Goal: Task Accomplishment & Management: Complete application form

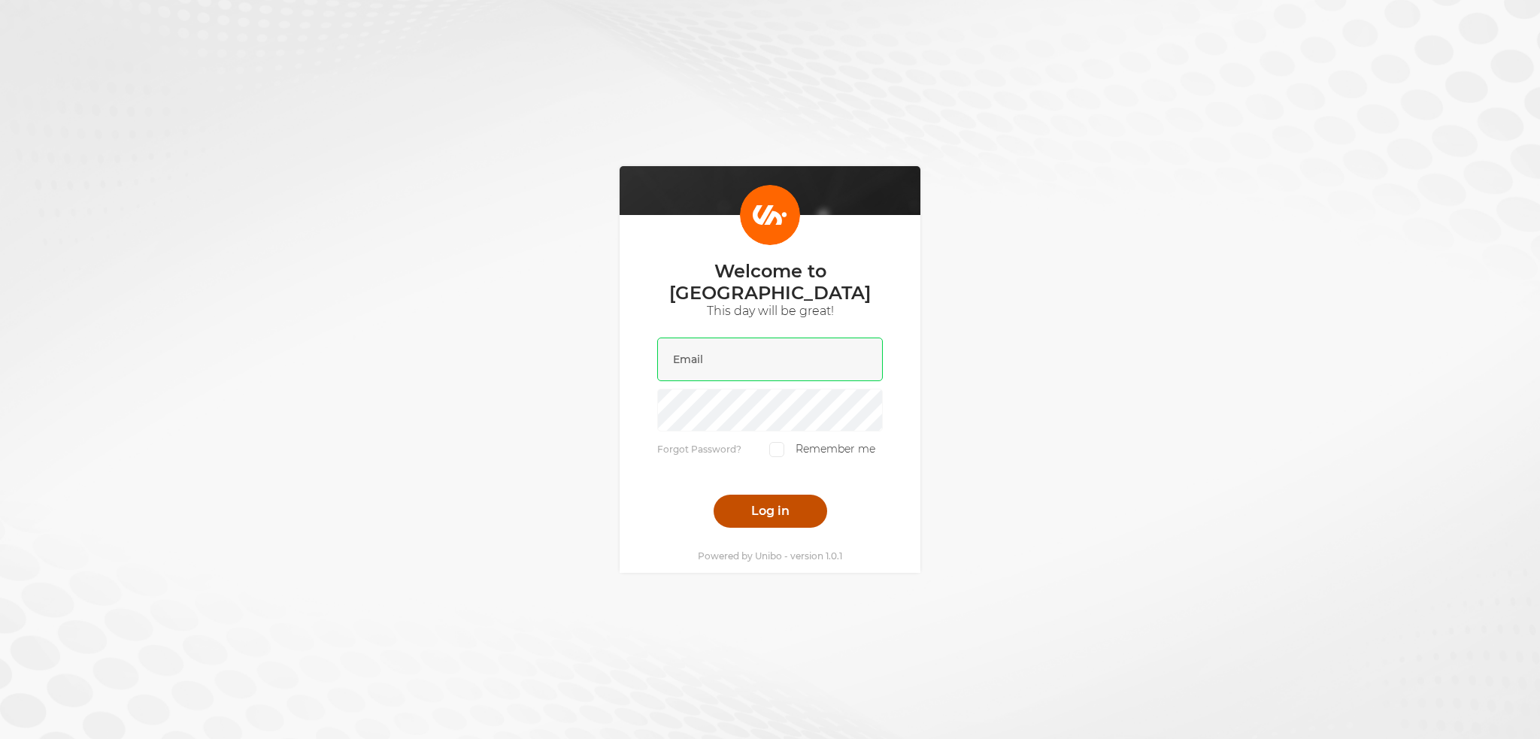
type input "[PERSON_NAME][EMAIL_ADDRESS][DOMAIN_NAME]"
click at [753, 504] on button "Log in" at bounding box center [770, 511] width 114 height 33
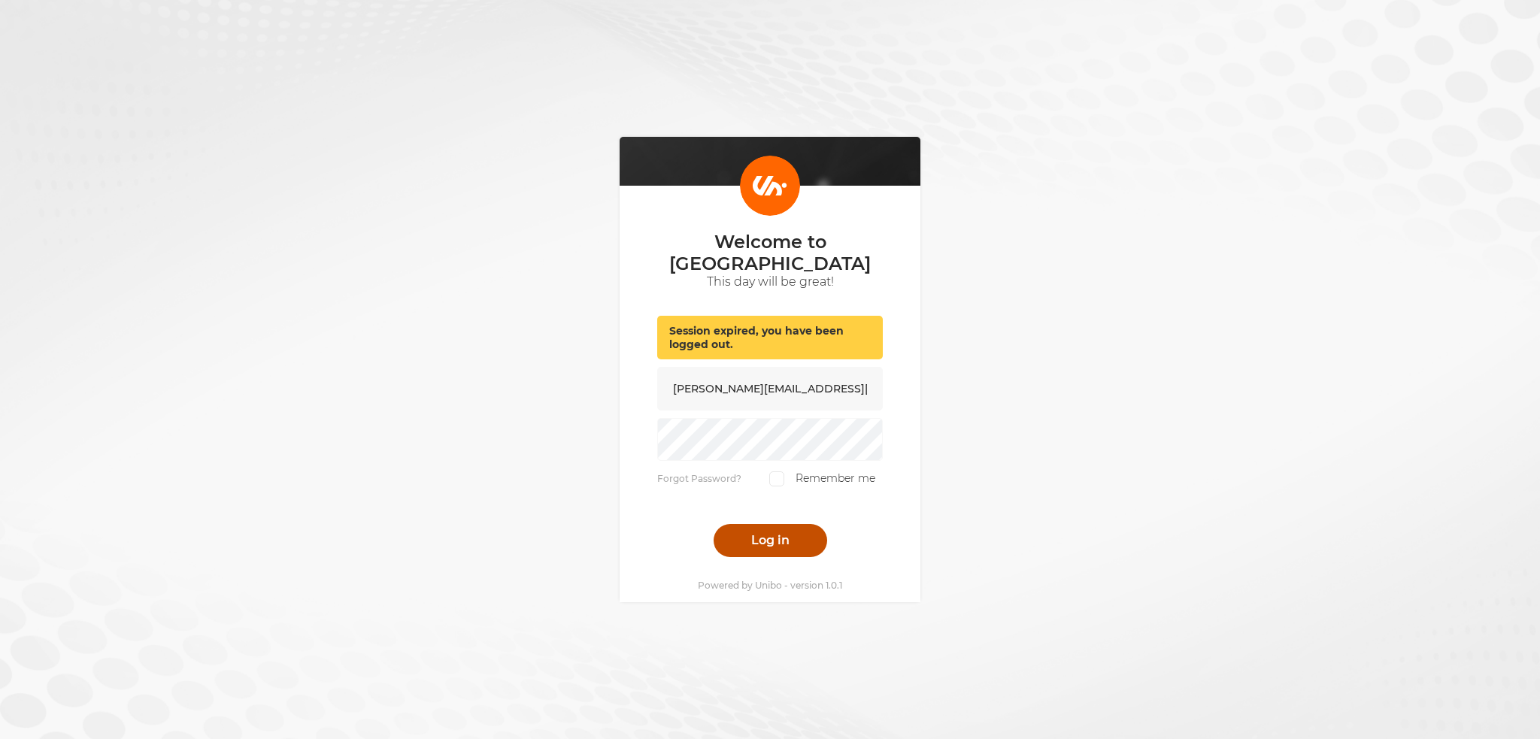
click at [783, 530] on button "Log in" at bounding box center [770, 540] width 114 height 33
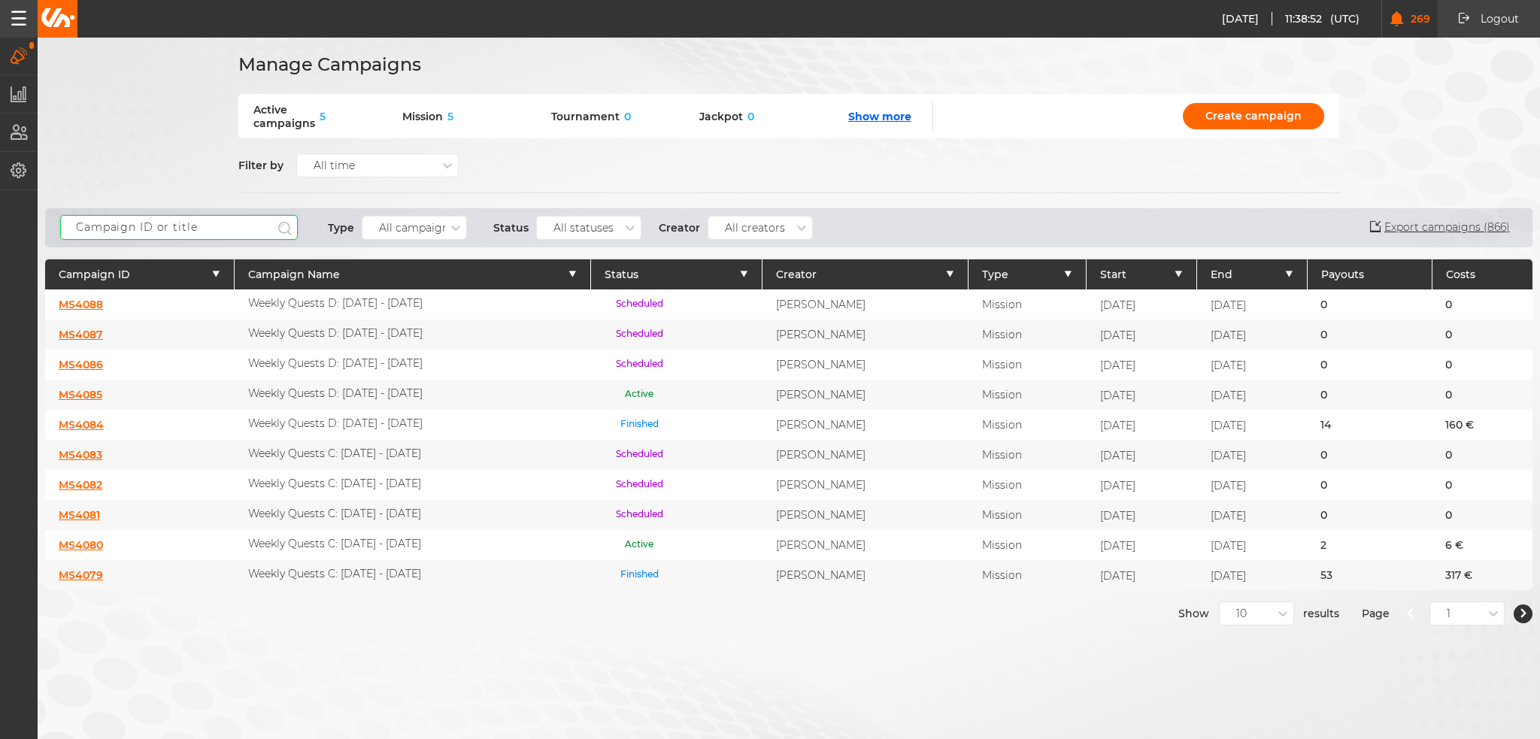
click at [239, 233] on input "text" at bounding box center [179, 227] width 238 height 25
type input "welcome"
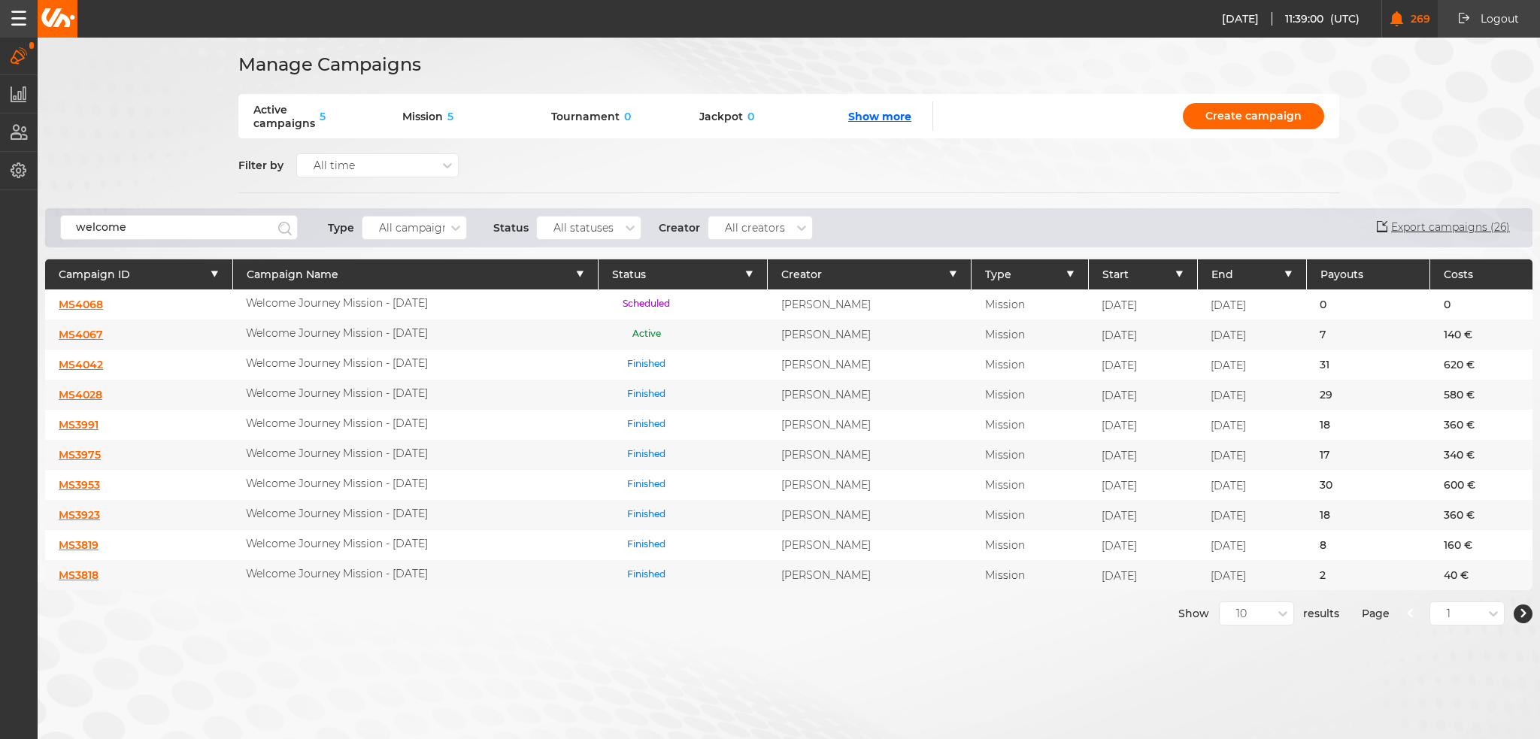
click at [86, 301] on link "MS4068" at bounding box center [81, 305] width 44 height 14
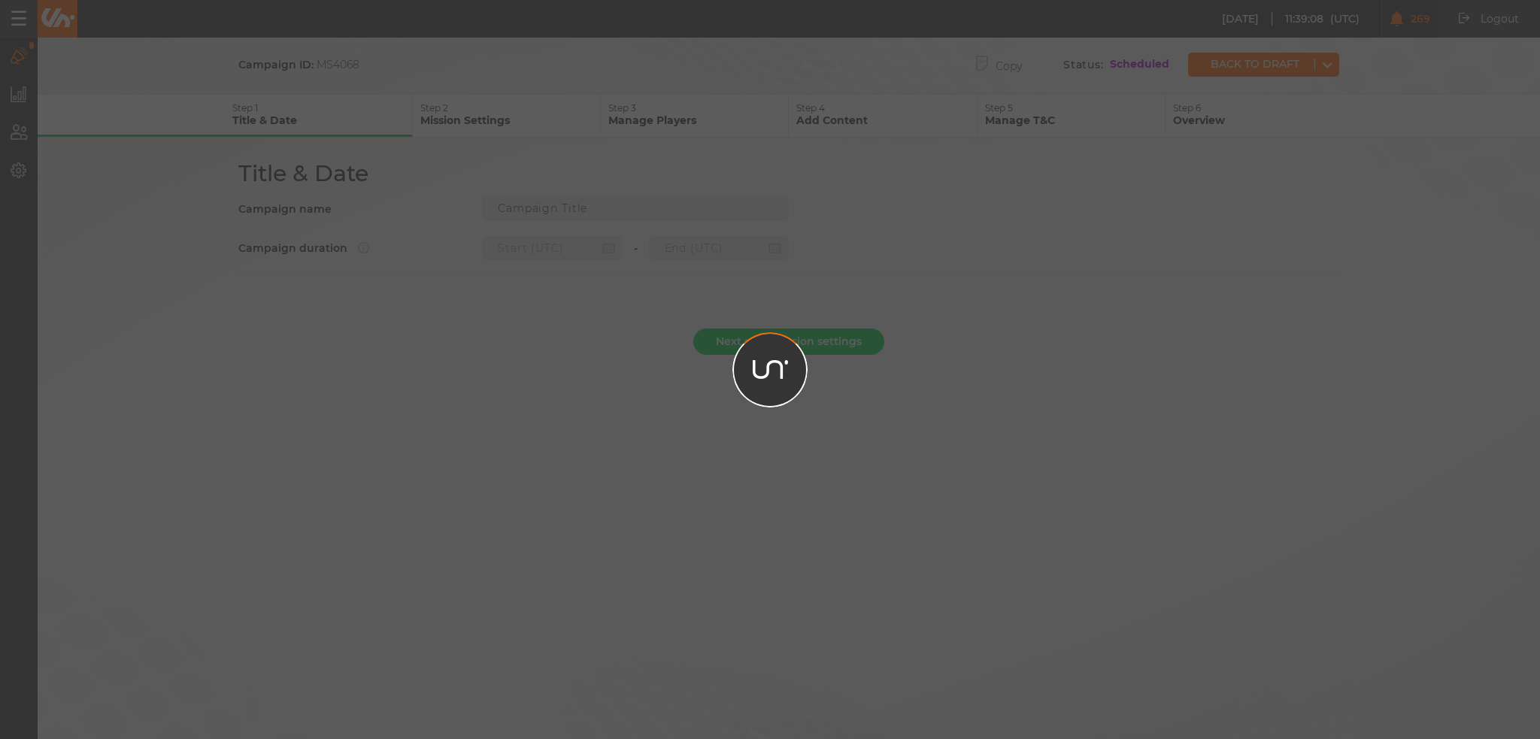
type input "Welcome Journey Mission - [DATE]"
type input "[DATE] 23:00"
type input "[DATE] 22:59"
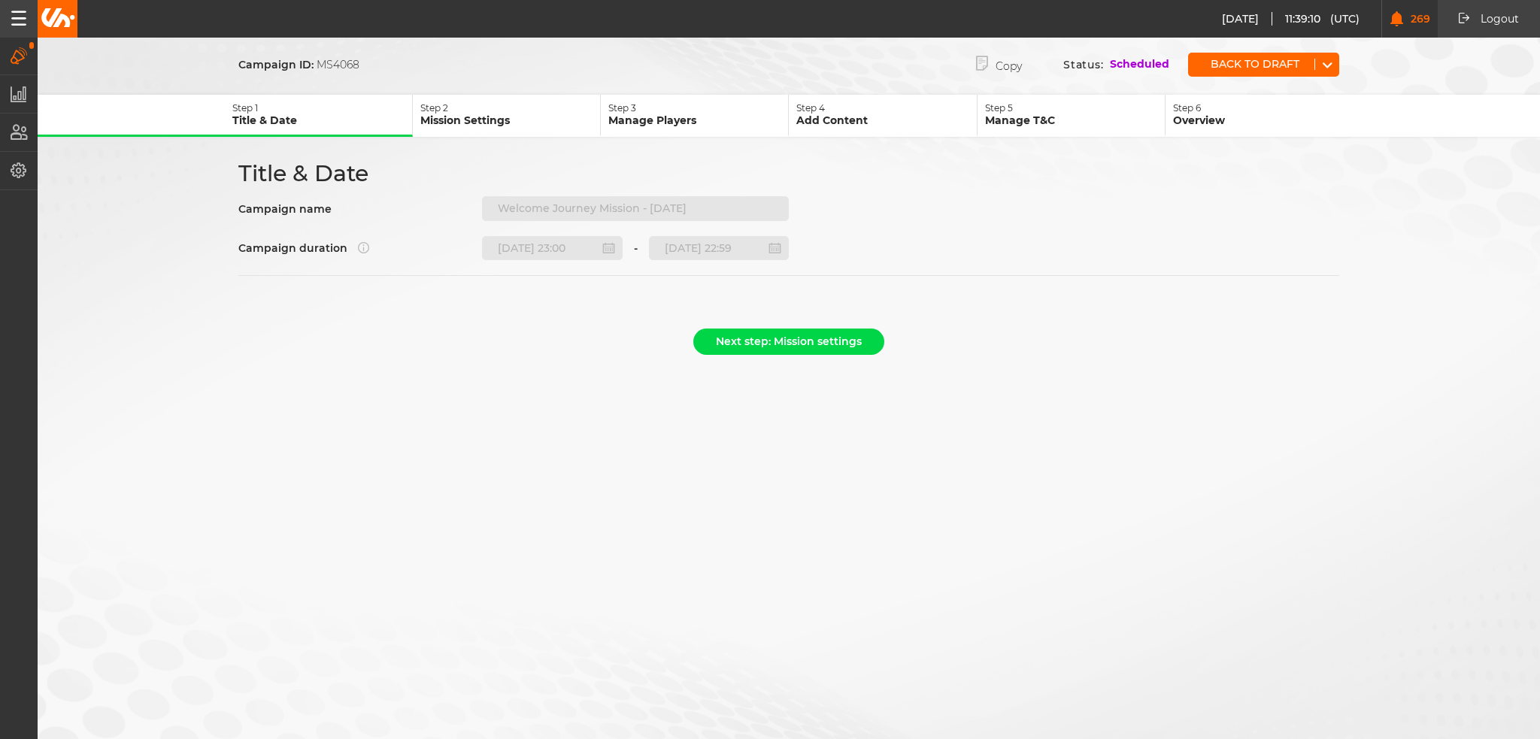
click at [473, 222] on div "Title & Date Campaign name Welcome Journey Mission - [DATE] Campaign duration […" at bounding box center [789, 232] width 1128 height 147
click at [696, 258] on div "Title & Date Campaign name Welcome Journey Mission - [DATE] Campaign duration […" at bounding box center [789, 232] width 1128 height 147
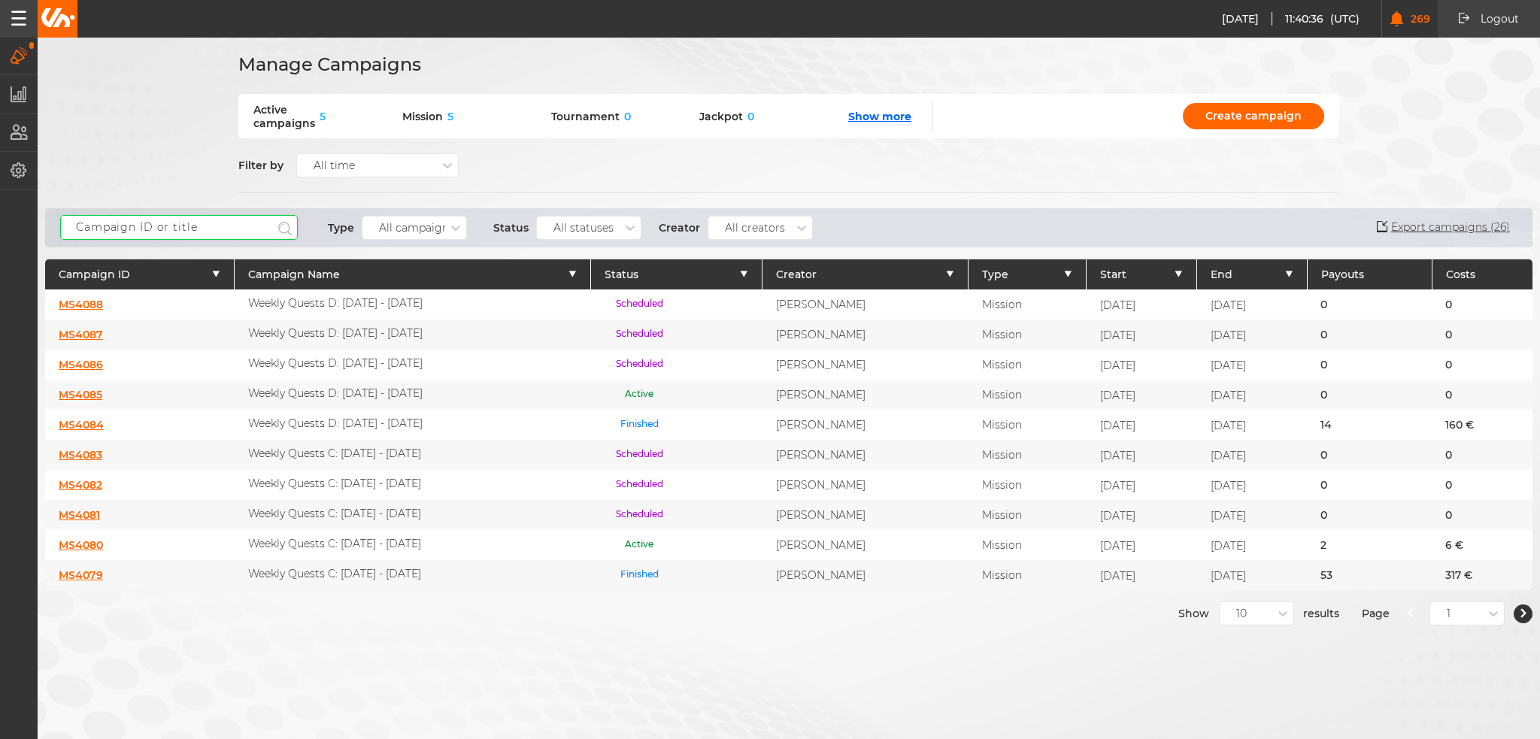
click at [195, 231] on input "text" at bounding box center [179, 227] width 238 height 25
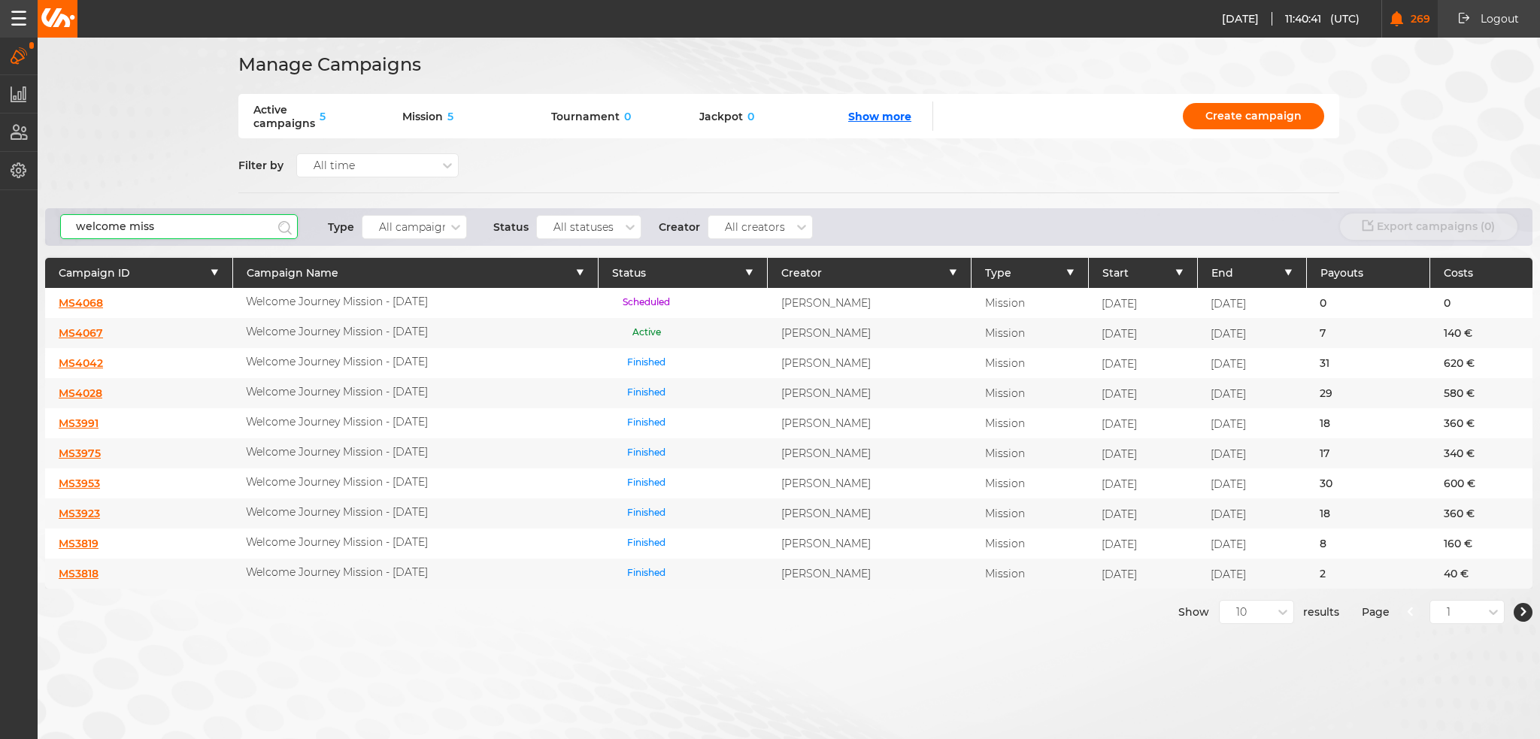
type input "welcome miss"
click at [80, 326] on link "MS4067" at bounding box center [81, 333] width 44 height 14
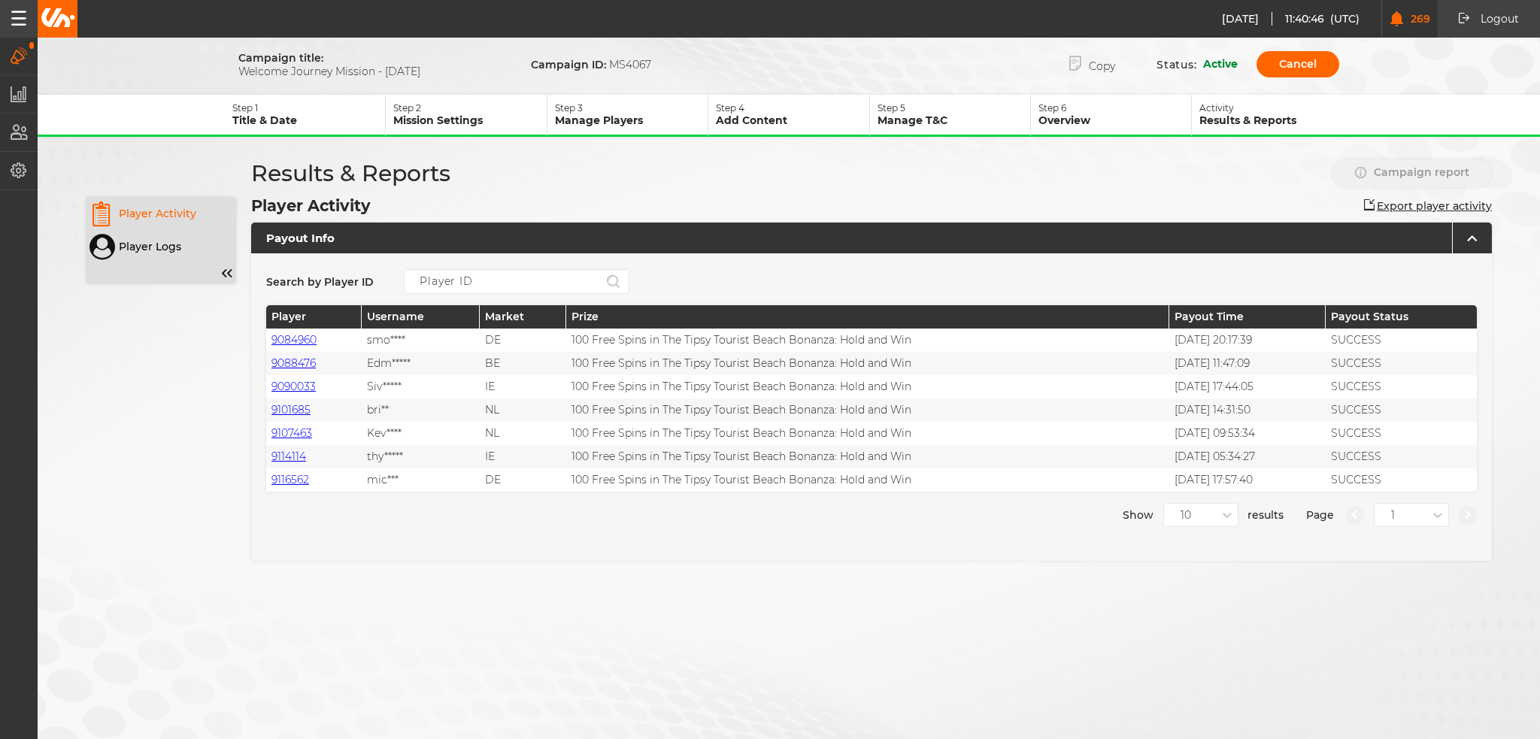
click at [253, 111] on span "button" at bounding box center [254, 107] width 2 height 11
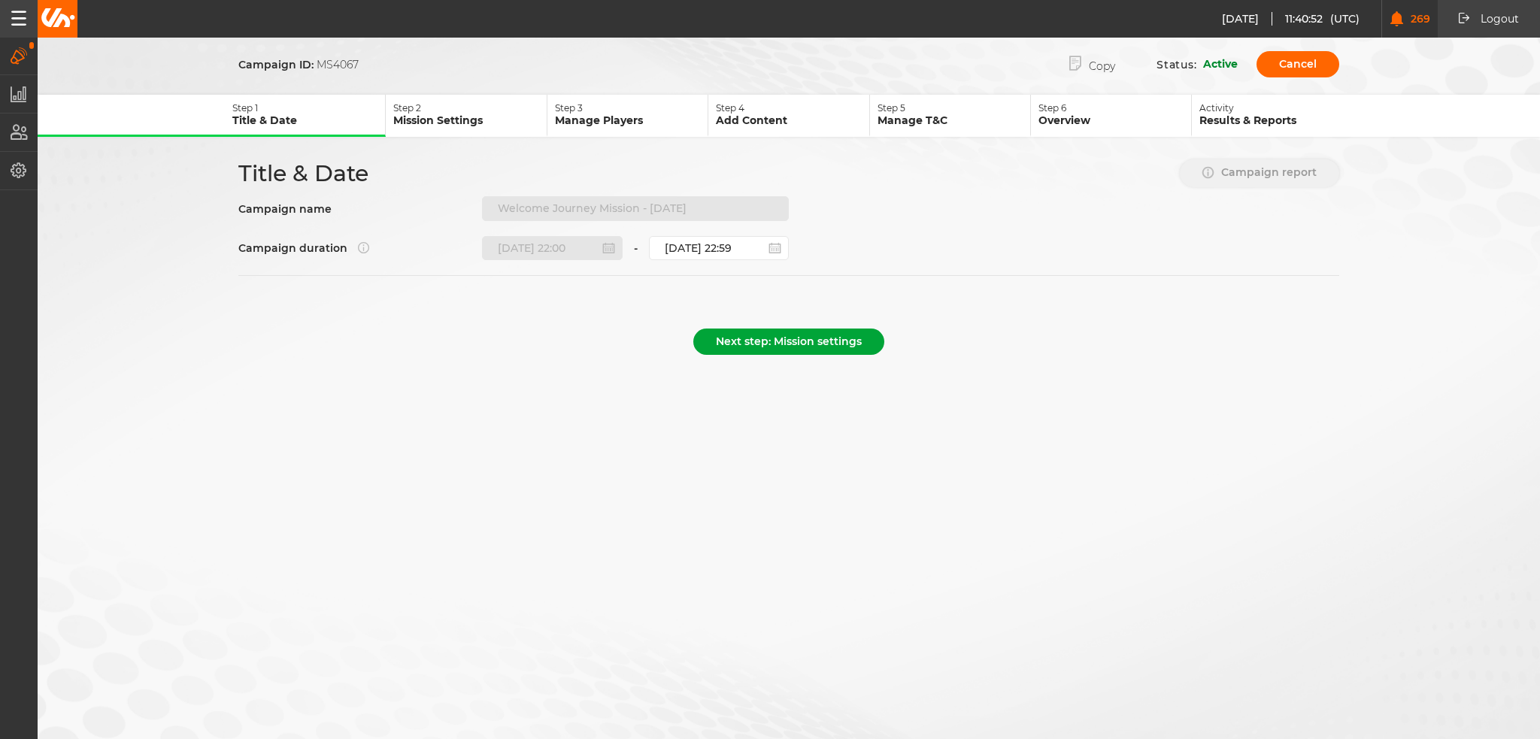
click at [754, 329] on button "Next step: Mission settings" at bounding box center [788, 342] width 191 height 26
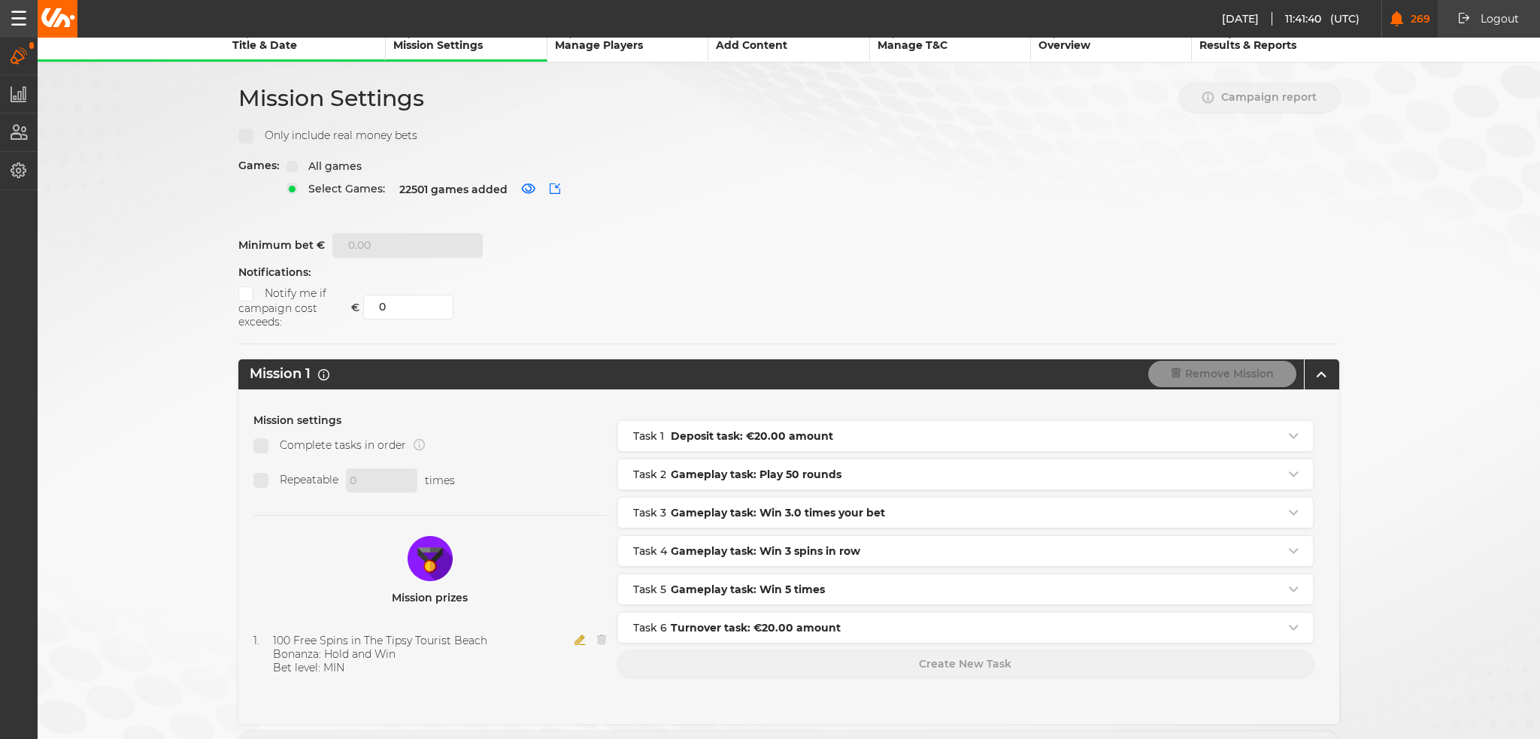
scroll to position [150, 0]
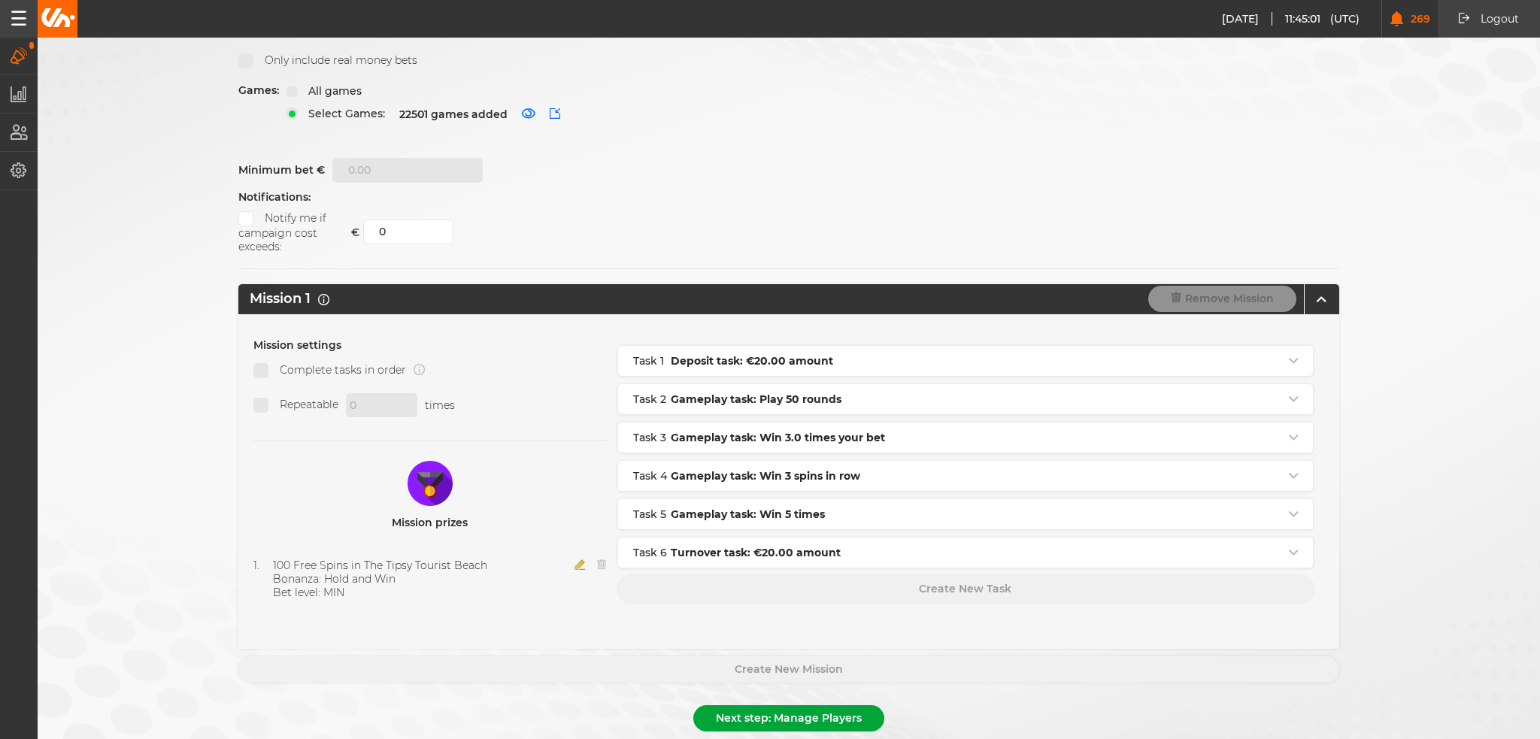
click at [734, 705] on button "Next step: Manage Players" at bounding box center [788, 718] width 191 height 26
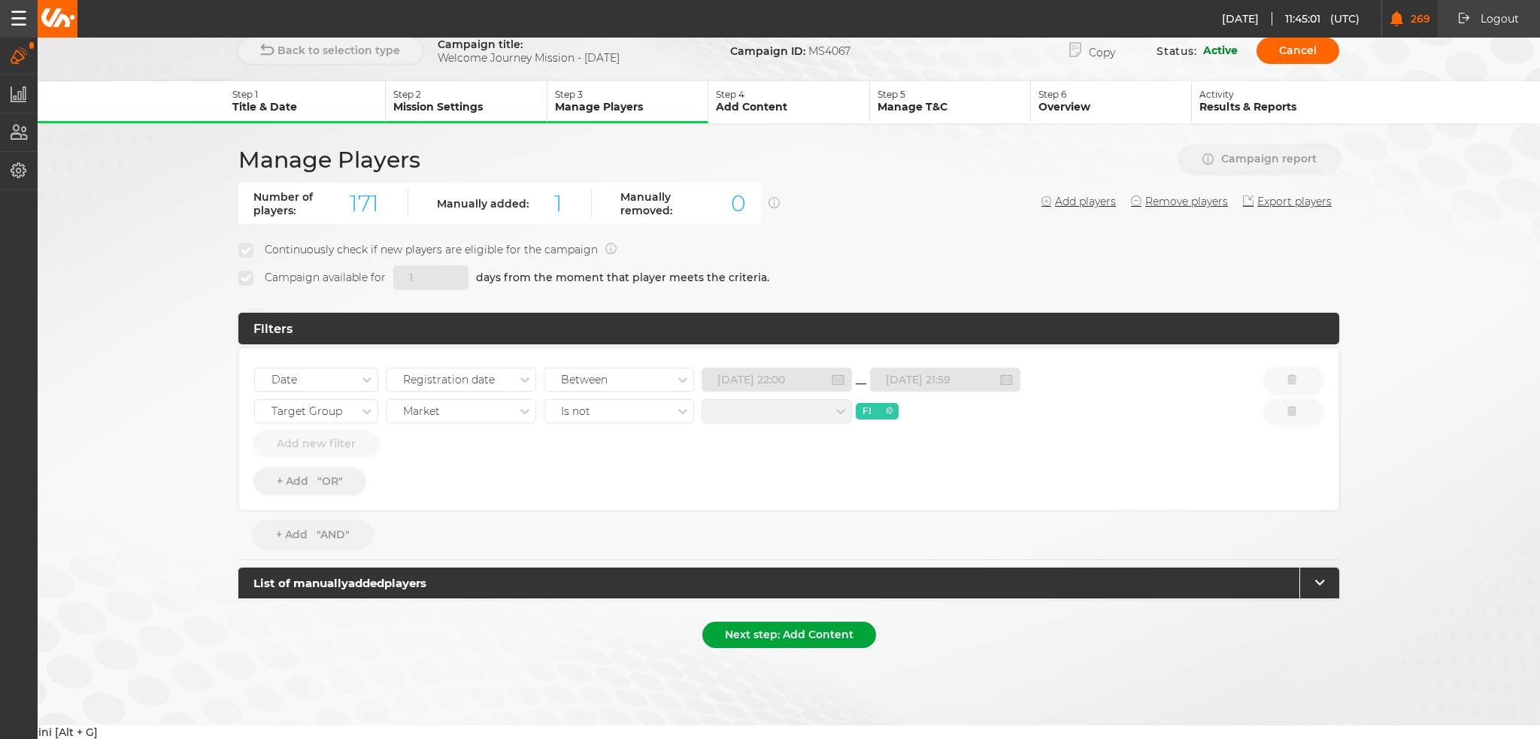
scroll to position [0, 0]
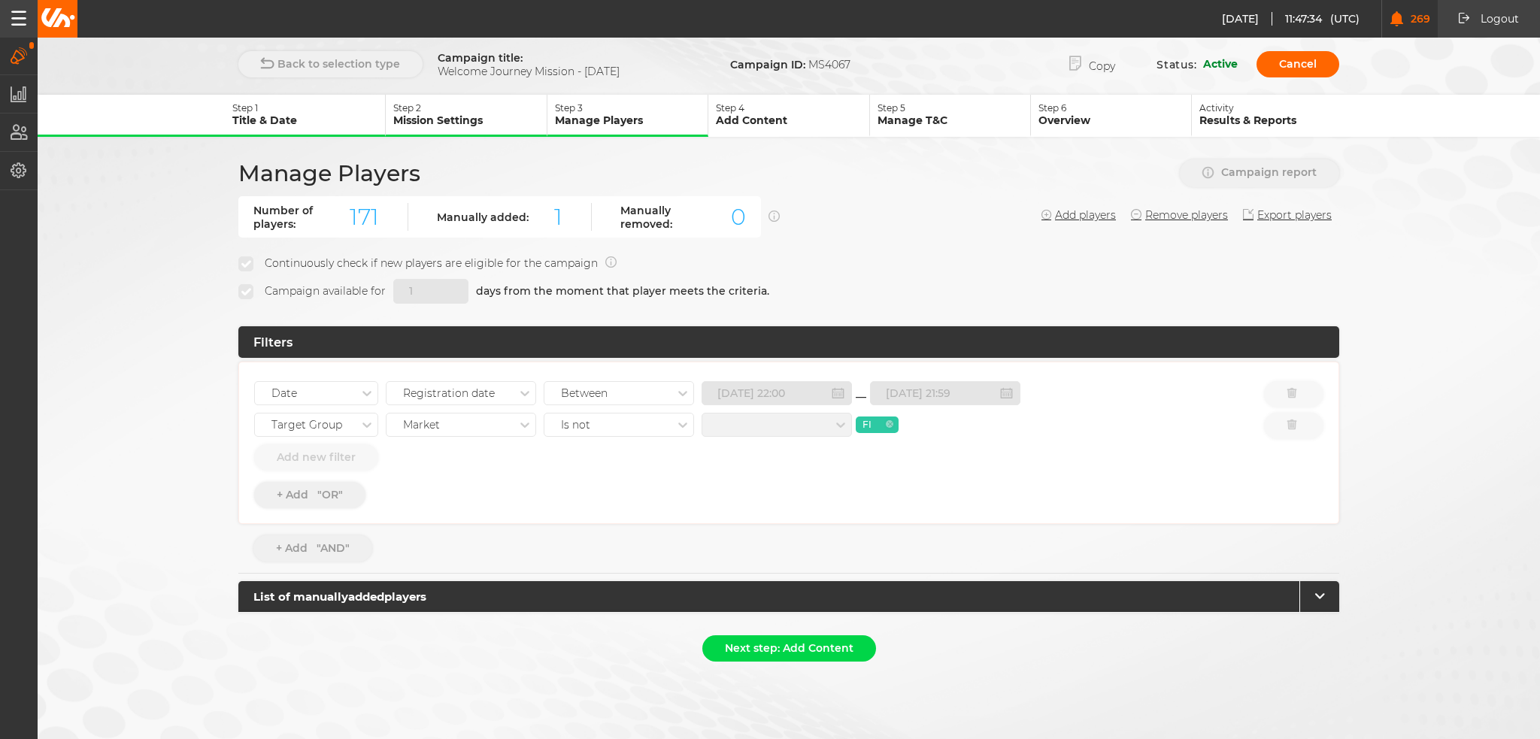
click at [304, 114] on p "Title & Date" at bounding box center [308, 121] width 153 height 14
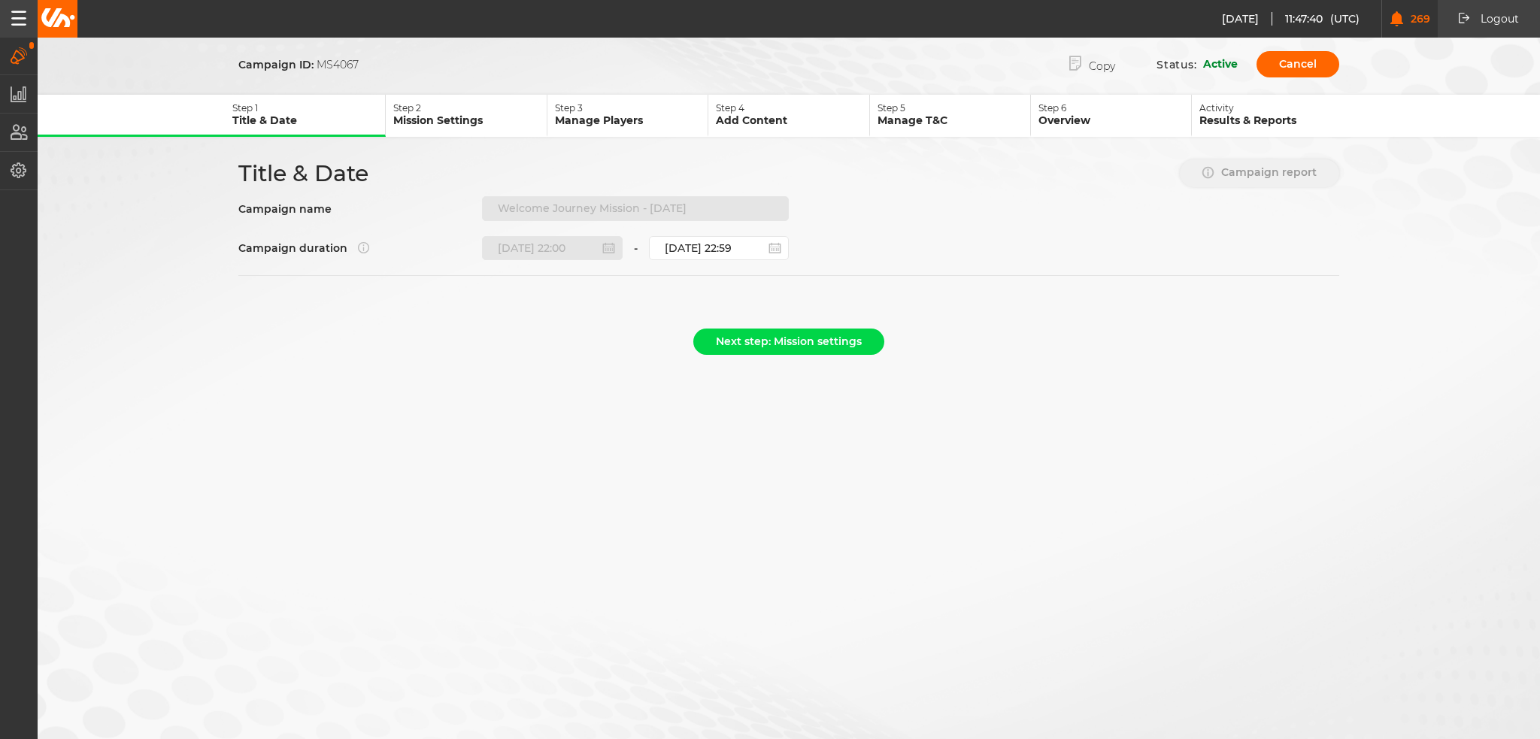
click at [616, 108] on p "Step 3" at bounding box center [631, 107] width 153 height 11
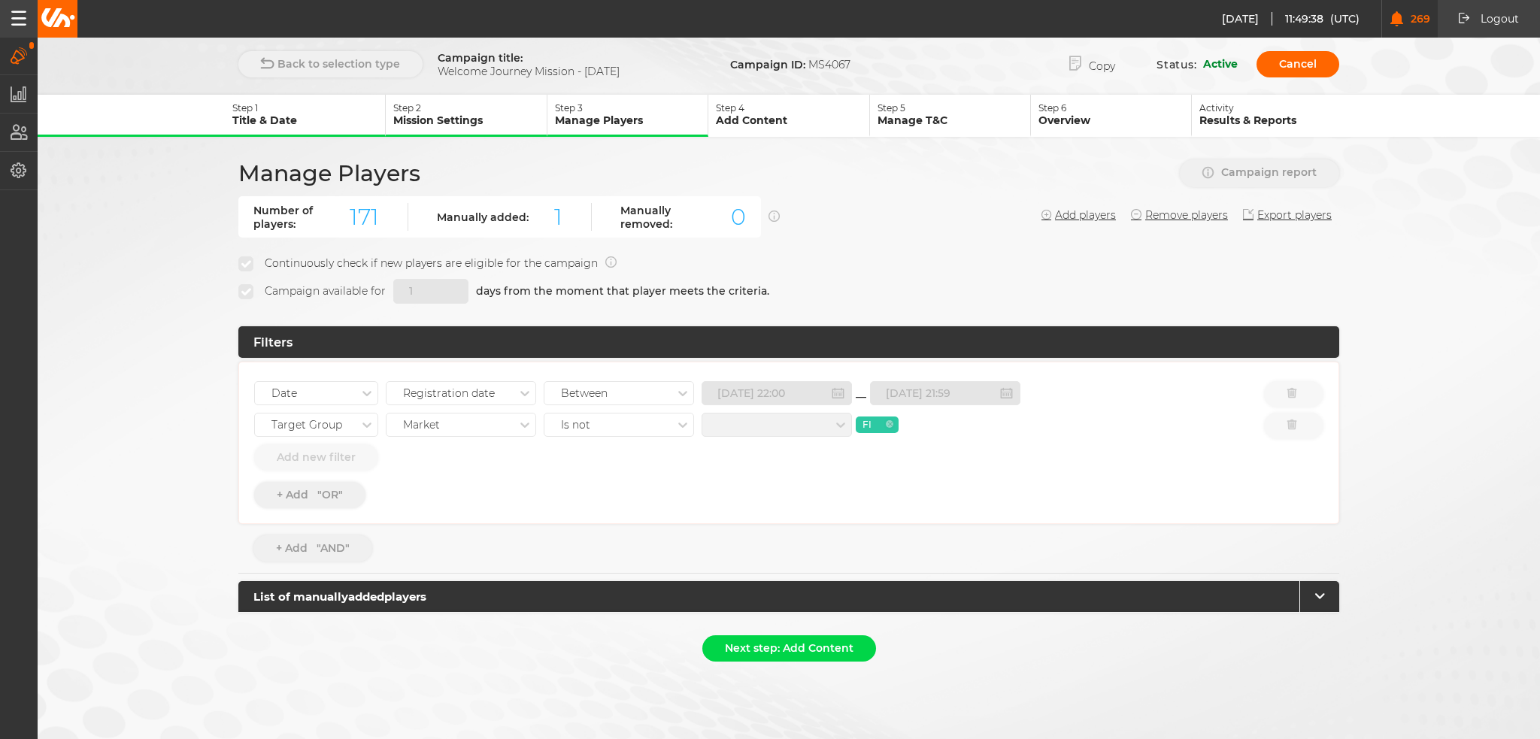
click at [749, 111] on p "Step 4" at bounding box center [792, 107] width 153 height 11
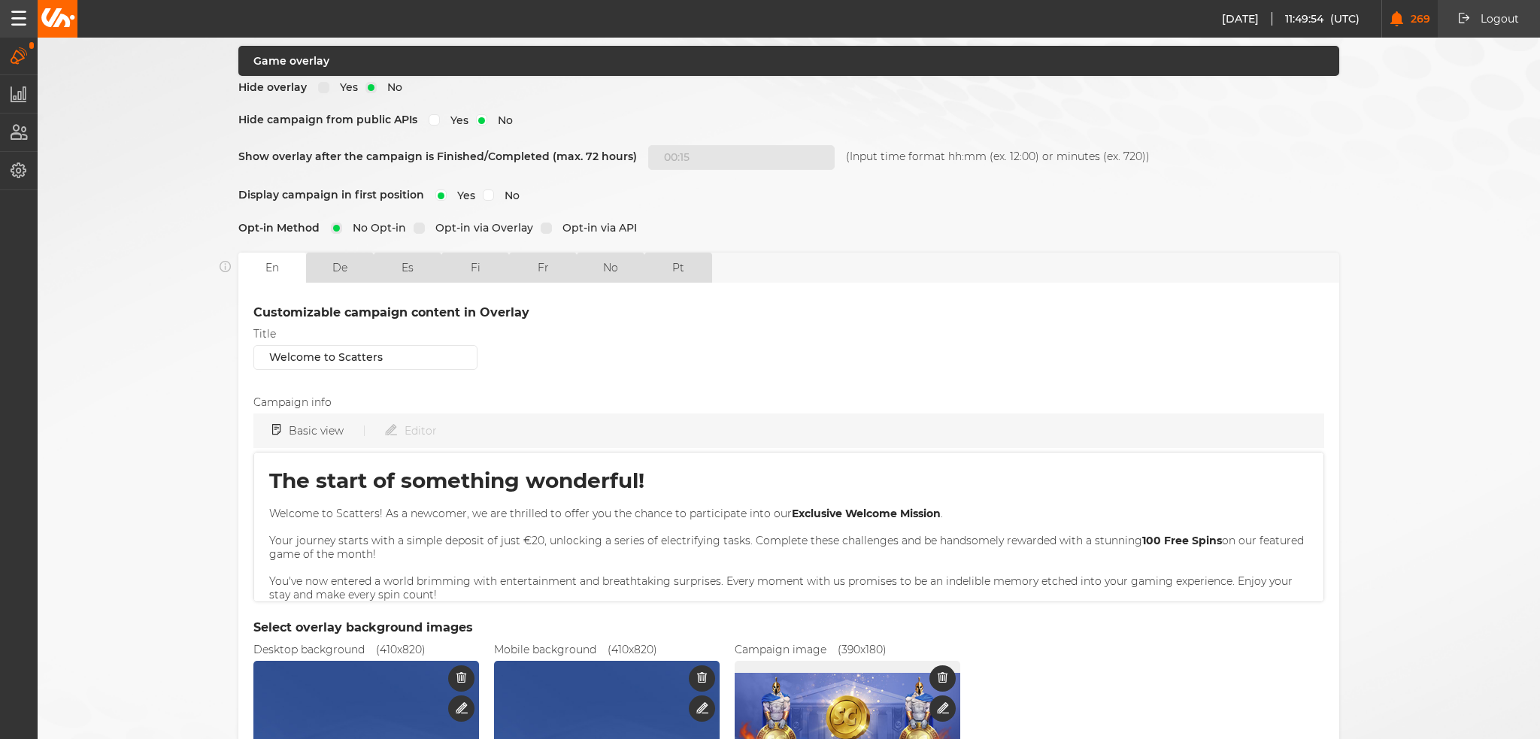
scroll to position [8, 0]
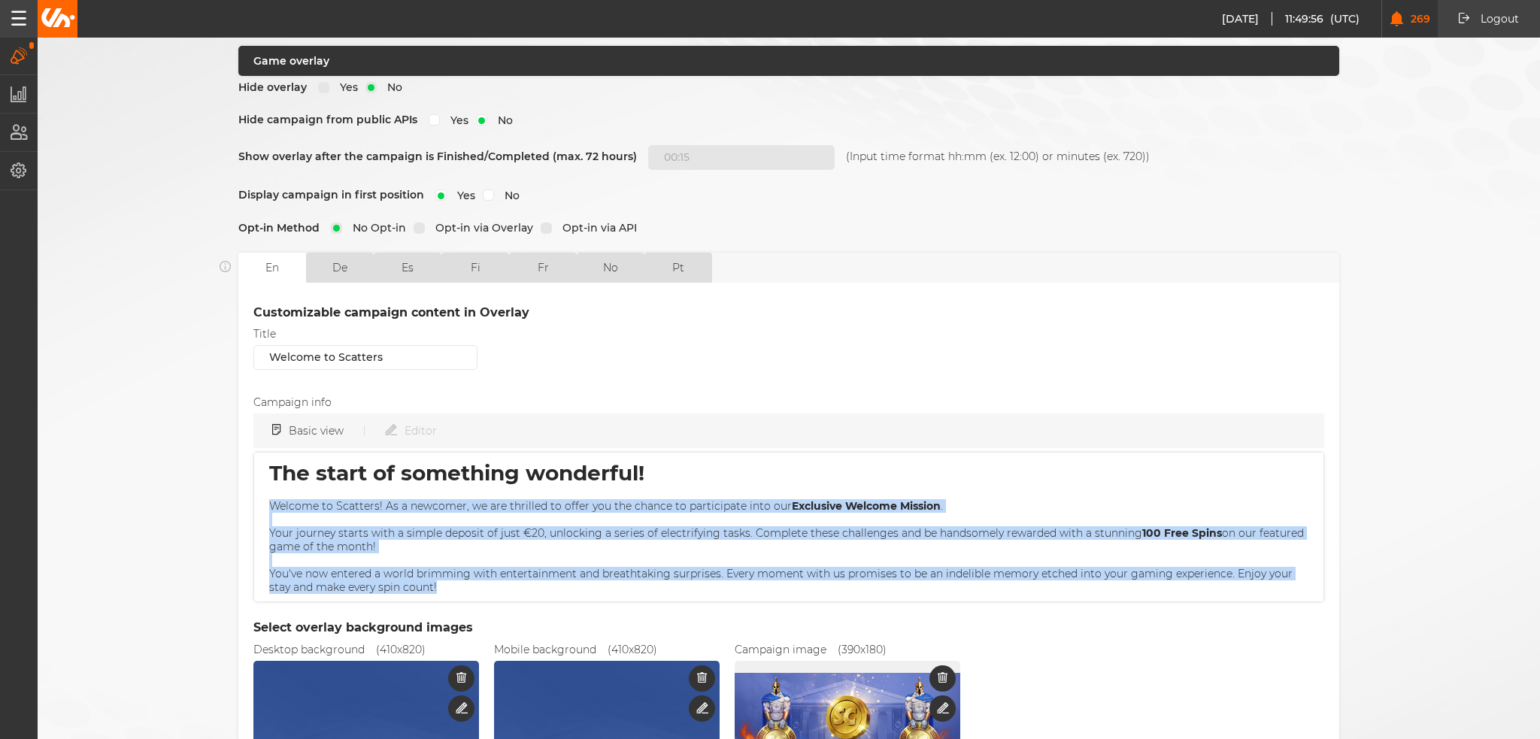
drag, startPoint x: 465, startPoint y: 577, endPoint x: 260, endPoint y: 492, distance: 221.4
click at [260, 492] on div "The start of something wonderful! Welcome to Scatters! As a newcomer, we are th…" at bounding box center [788, 527] width 1071 height 150
copy div "Welcome to Scatters! As a newcomer, we are thrilled to offer you the chance to …"
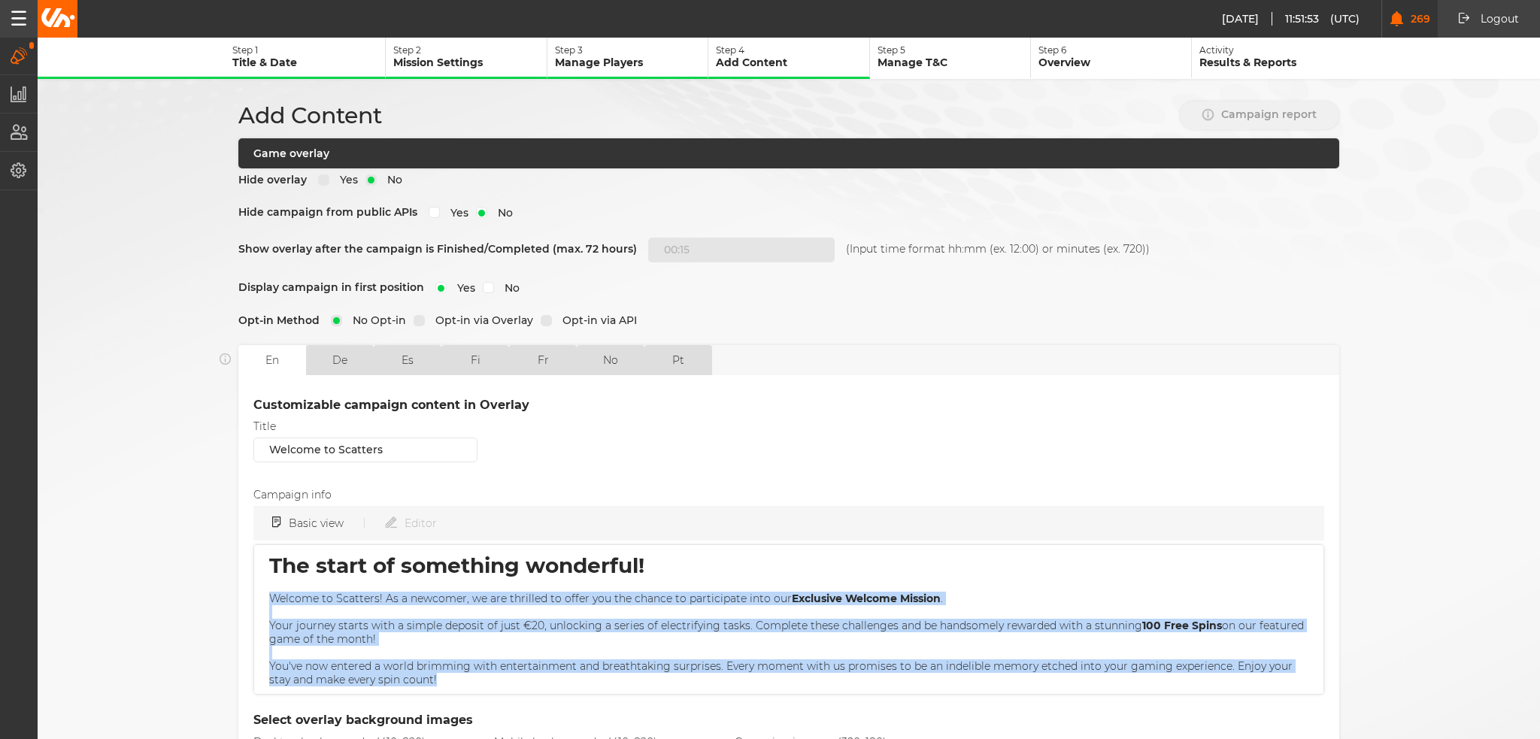
scroll to position [150, 0]
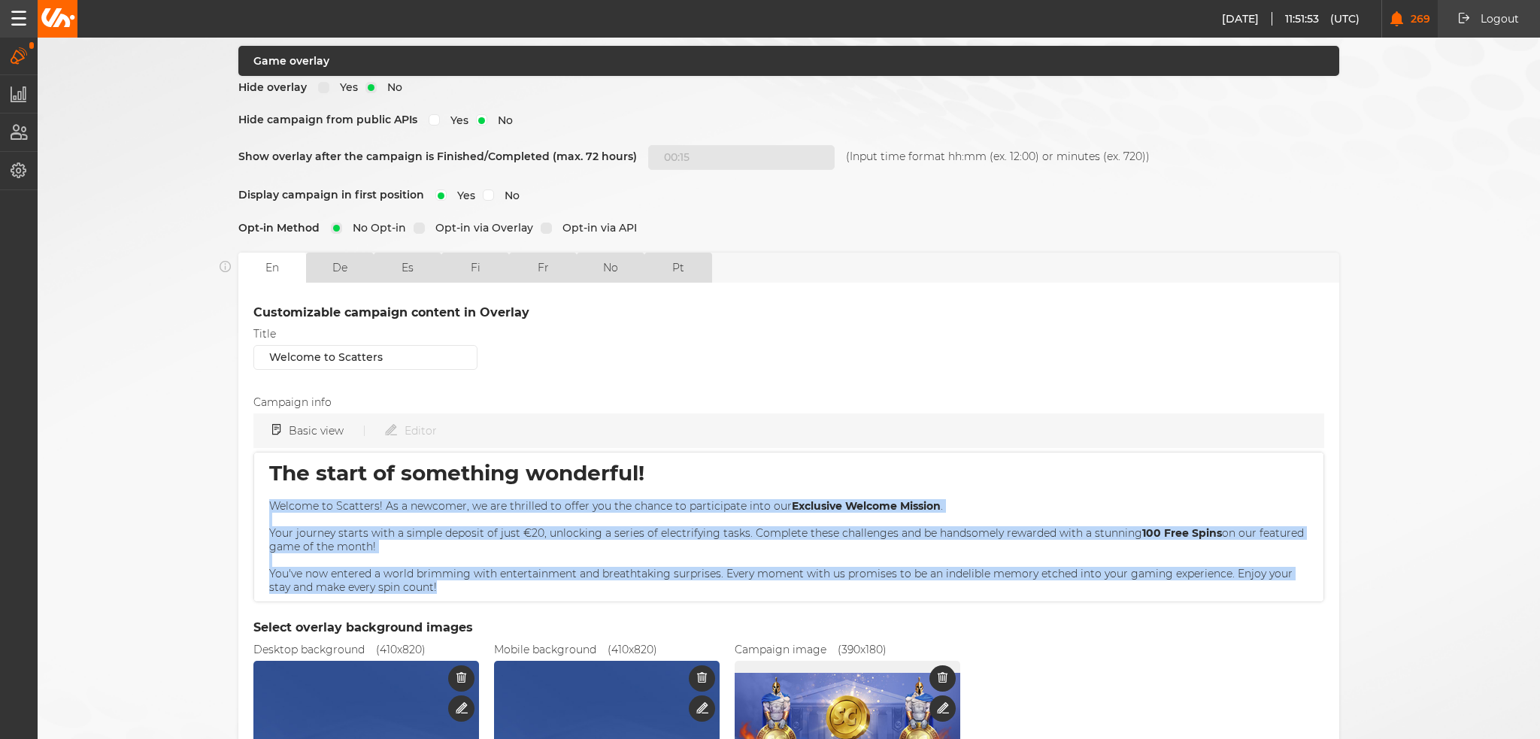
click at [360, 534] on p "Your journey starts with a simple deposit of just €20, unlocking a series of el…" at bounding box center [788, 539] width 1039 height 27
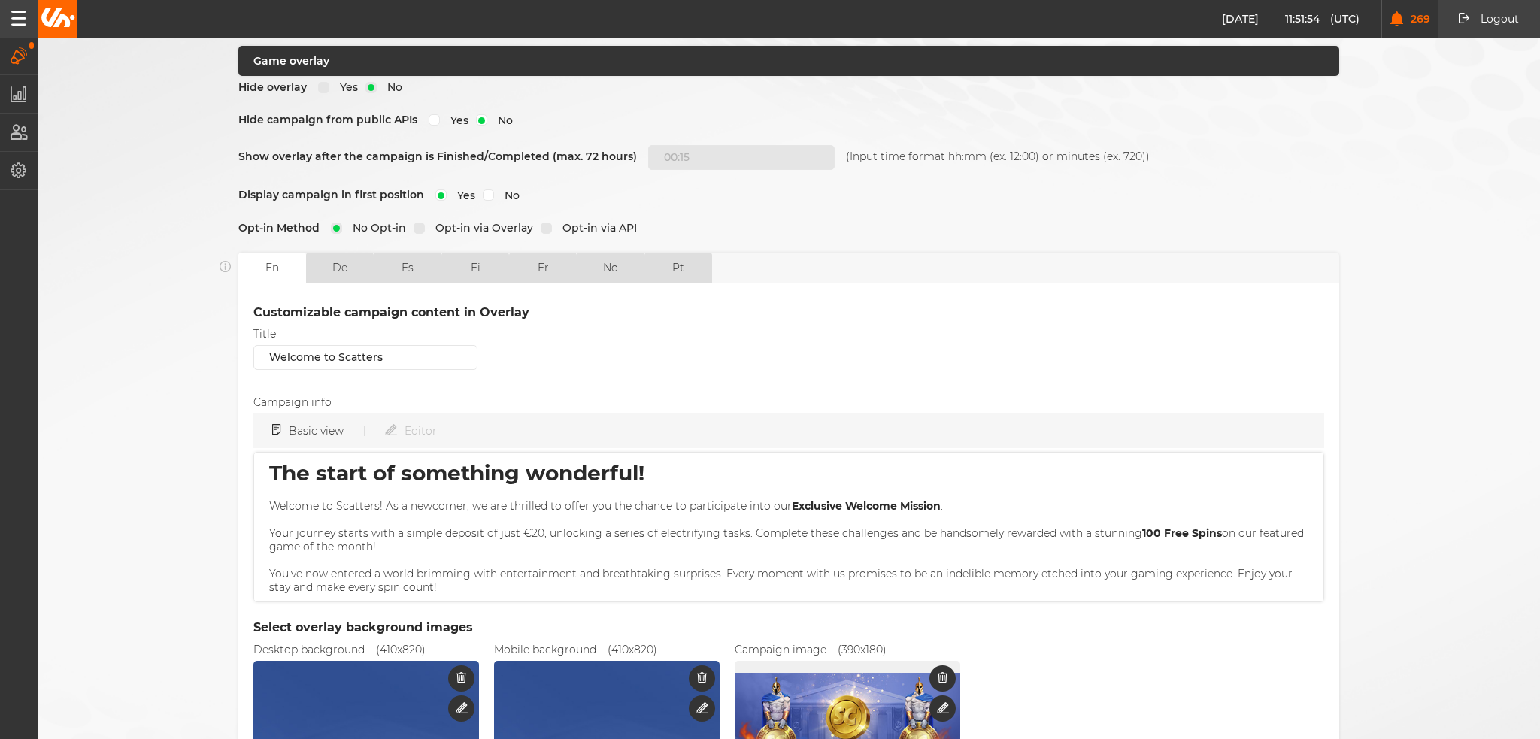
click at [411, 499] on p "Welcome to Scatters! As a newcomer, we are thrilled to offer you the chance to …" at bounding box center [788, 506] width 1039 height 14
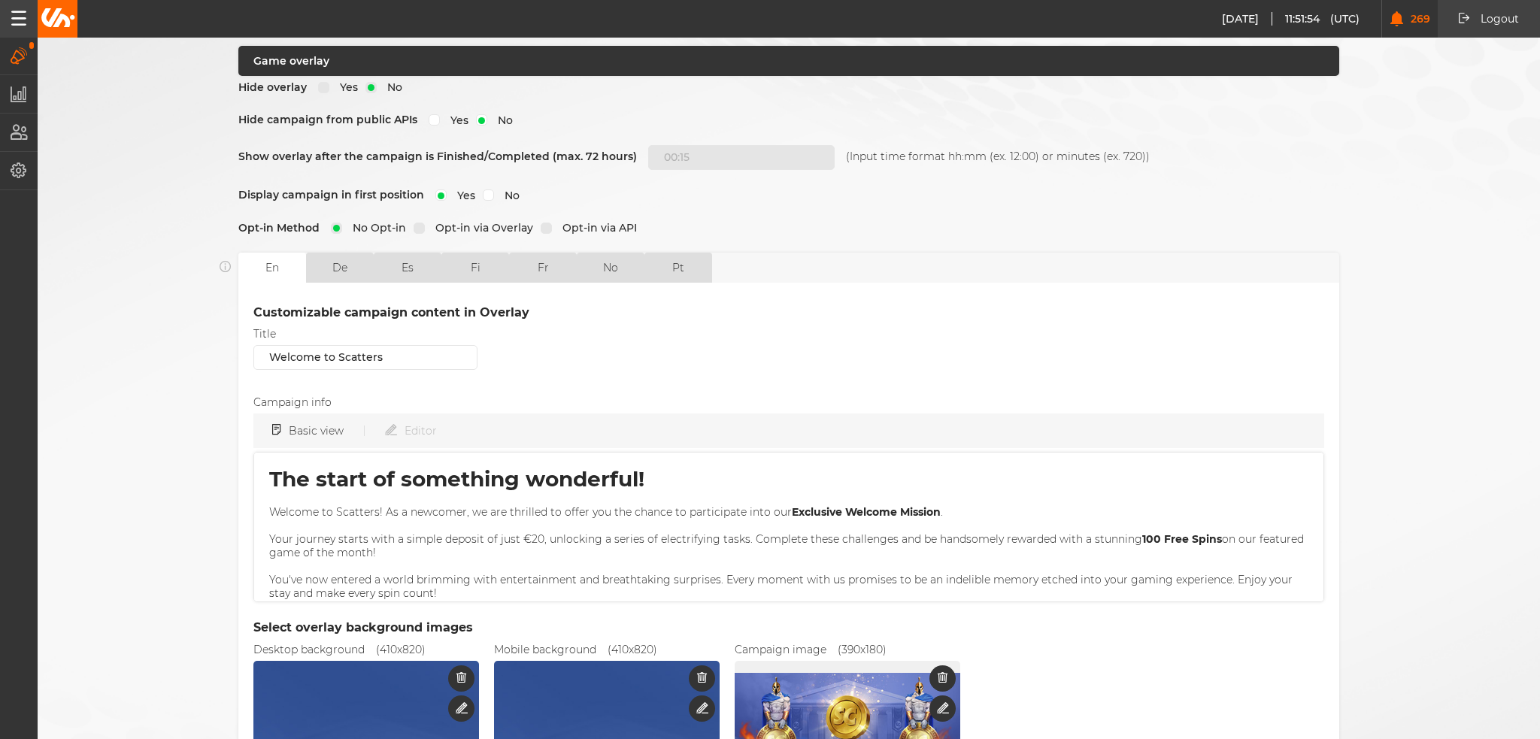
scroll to position [0, 0]
drag, startPoint x: 670, startPoint y: 464, endPoint x: 253, endPoint y: 477, distance: 416.7
click at [253, 477] on div "The start of something wonderful! Welcome to Scatters! As a newcomer, we are th…" at bounding box center [788, 527] width 1071 height 150
click at [318, 478] on h1 "The start of something wonderful!" at bounding box center [788, 481] width 1039 height 26
click at [358, 471] on h1 "The start of something wonderful!" at bounding box center [788, 481] width 1039 height 26
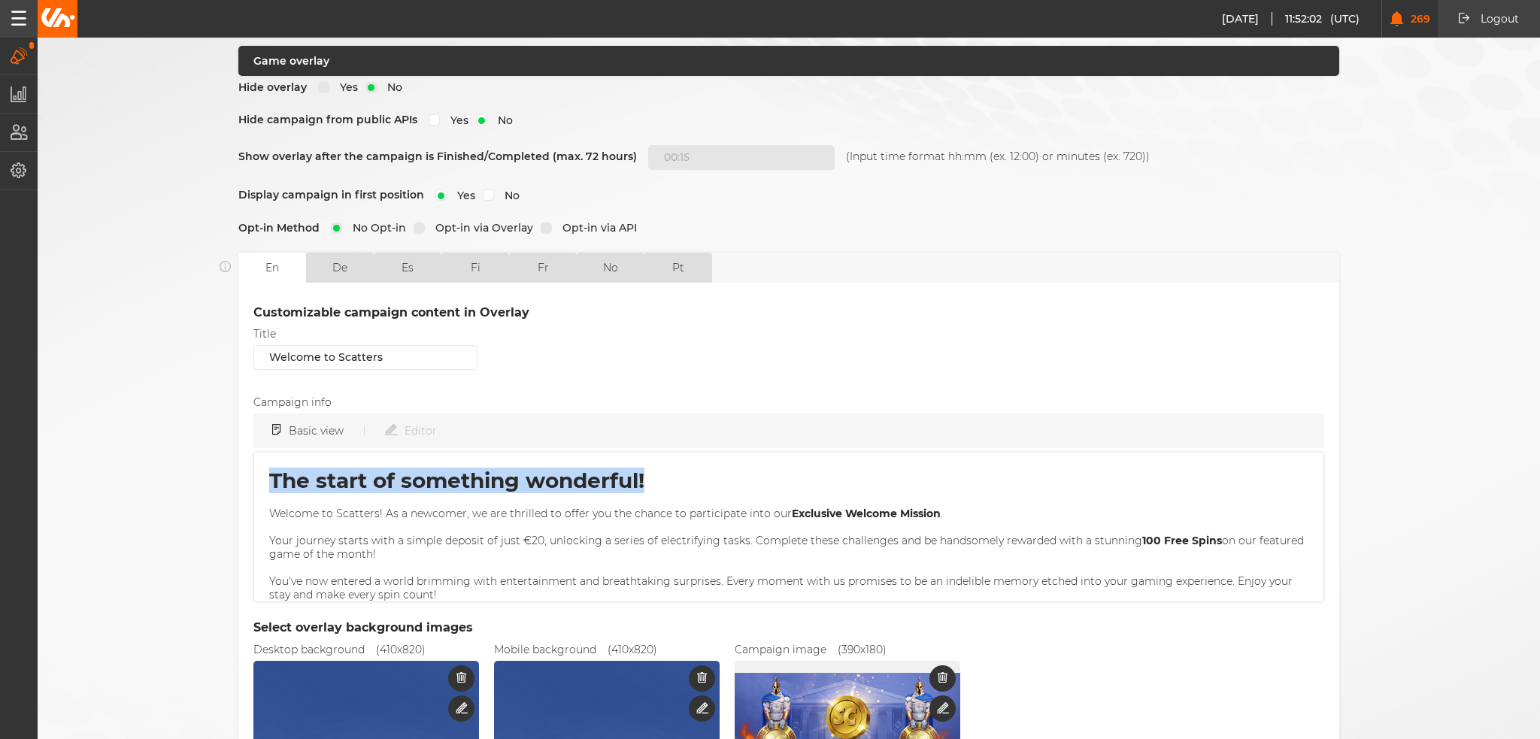
drag, startPoint x: 671, startPoint y: 465, endPoint x: 229, endPoint y: 474, distance: 441.4
click at [228, 477] on div "Add Content Campaign report Game overlay Hide overlay Yes No Hide campaign from…" at bounding box center [789, 434] width 1128 height 851
click at [402, 421] on button "Editor" at bounding box center [411, 430] width 52 height 27
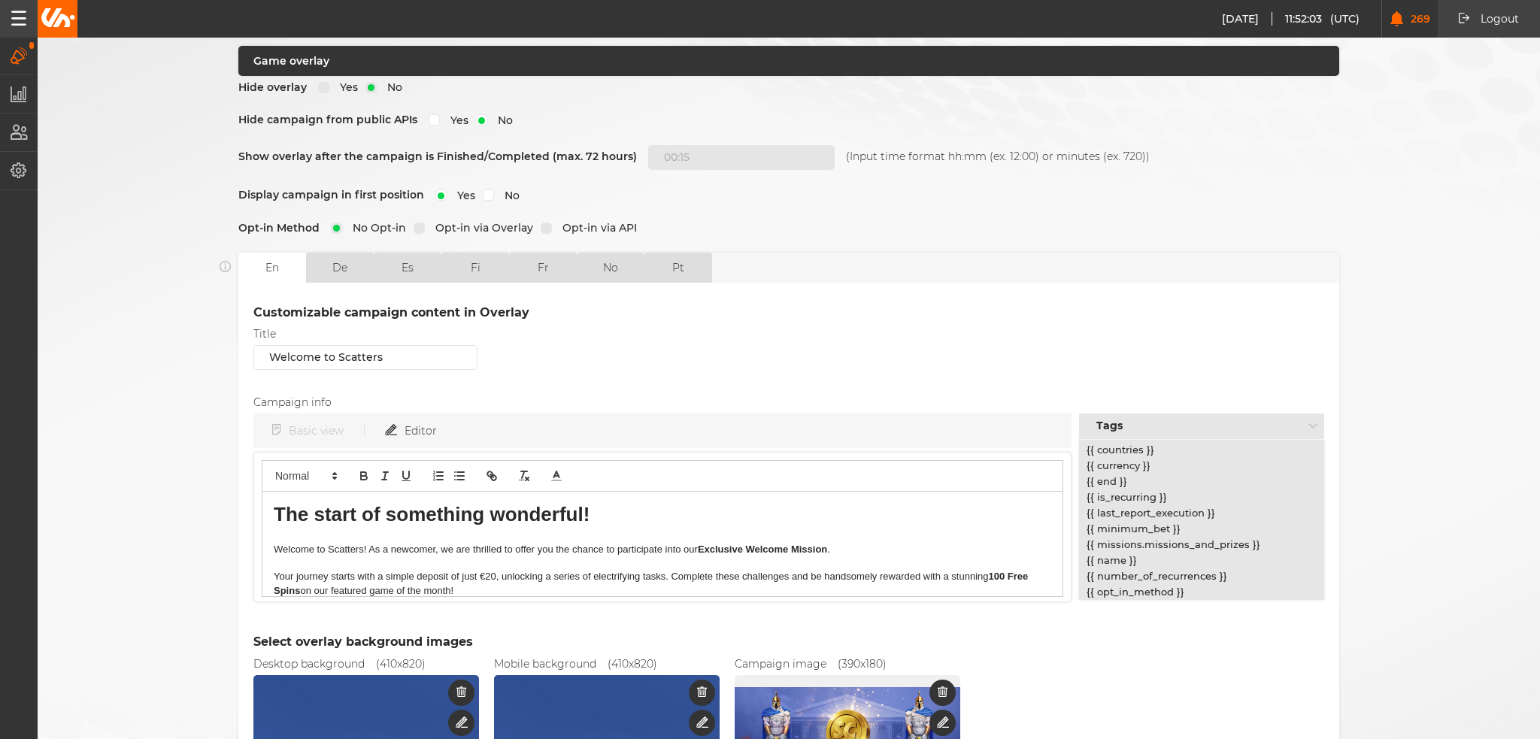
click at [444, 501] on h1 "The start of something wonderful!" at bounding box center [662, 515] width 777 height 28
click at [429, 543] on p "Welcome to Scatters! As a newcomer, we are thrilled to offer you the chance to …" at bounding box center [662, 550] width 777 height 14
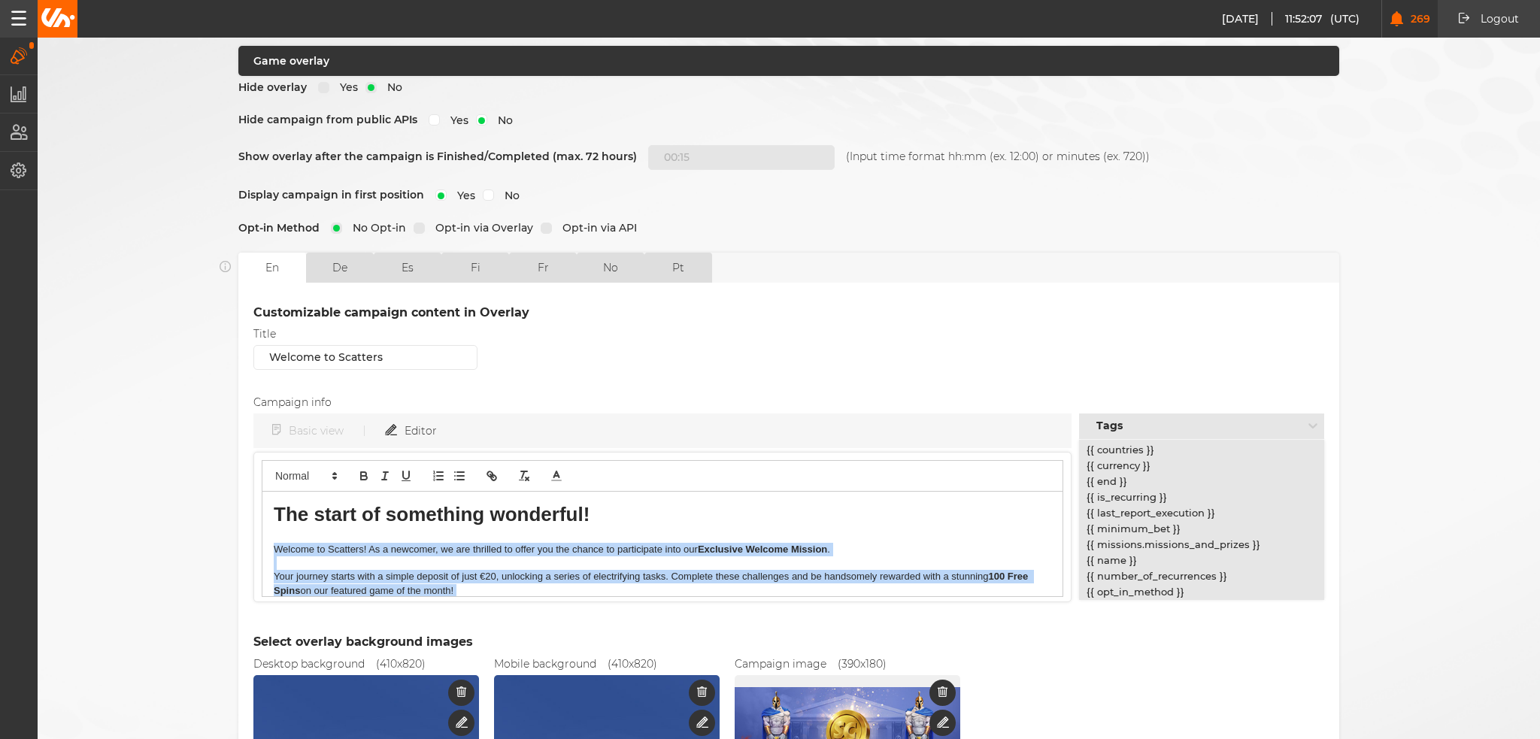
drag, startPoint x: 408, startPoint y: 550, endPoint x: 267, endPoint y: 539, distance: 141.7
click at [267, 539] on div "The start of something wonderful! Welcome to Scatters! As a newcomer, we are th…" at bounding box center [662, 544] width 800 height 105
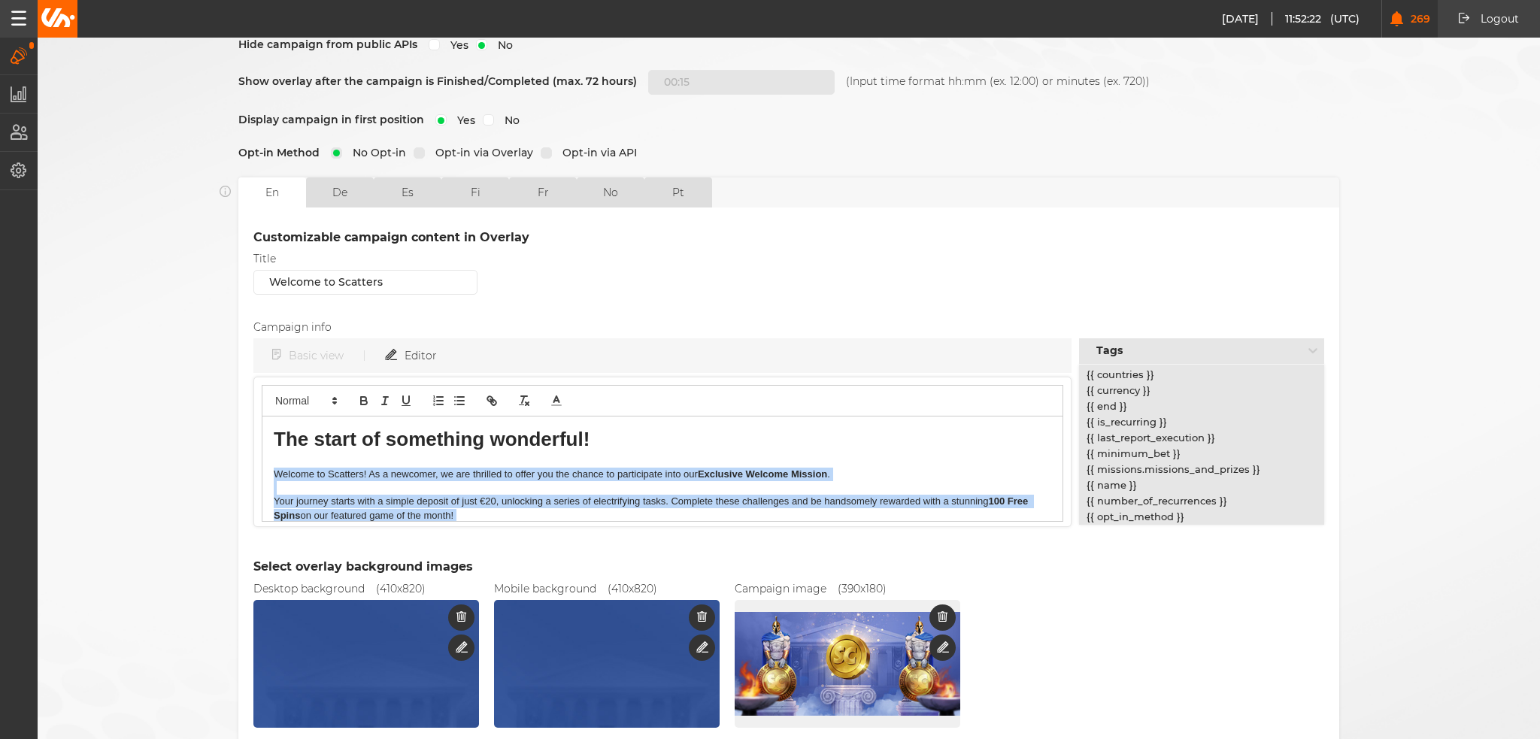
scroll to position [51, 0]
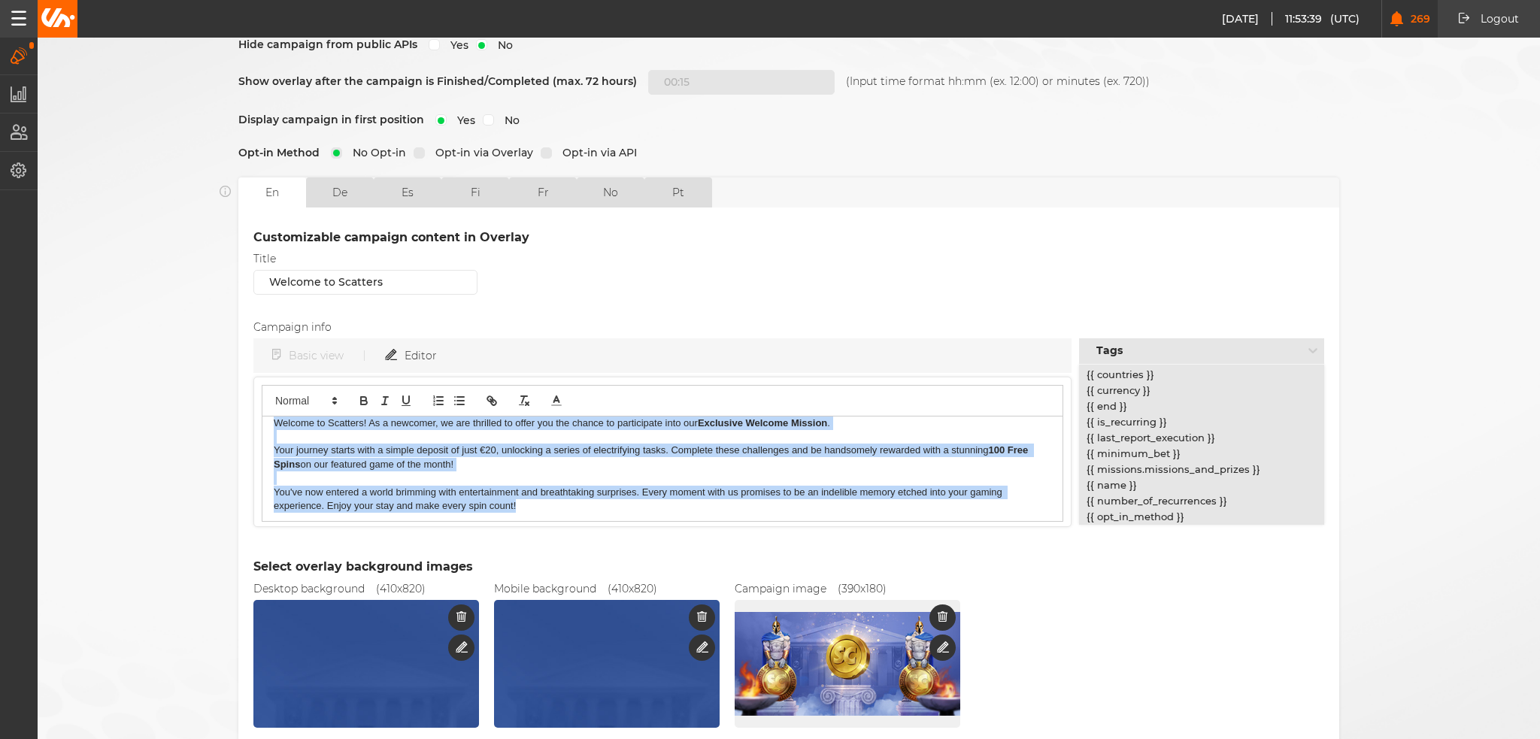
click at [484, 498] on p "You've now entered a world brimming with entertainment and breathtaking surpris…" at bounding box center [662, 500] width 777 height 28
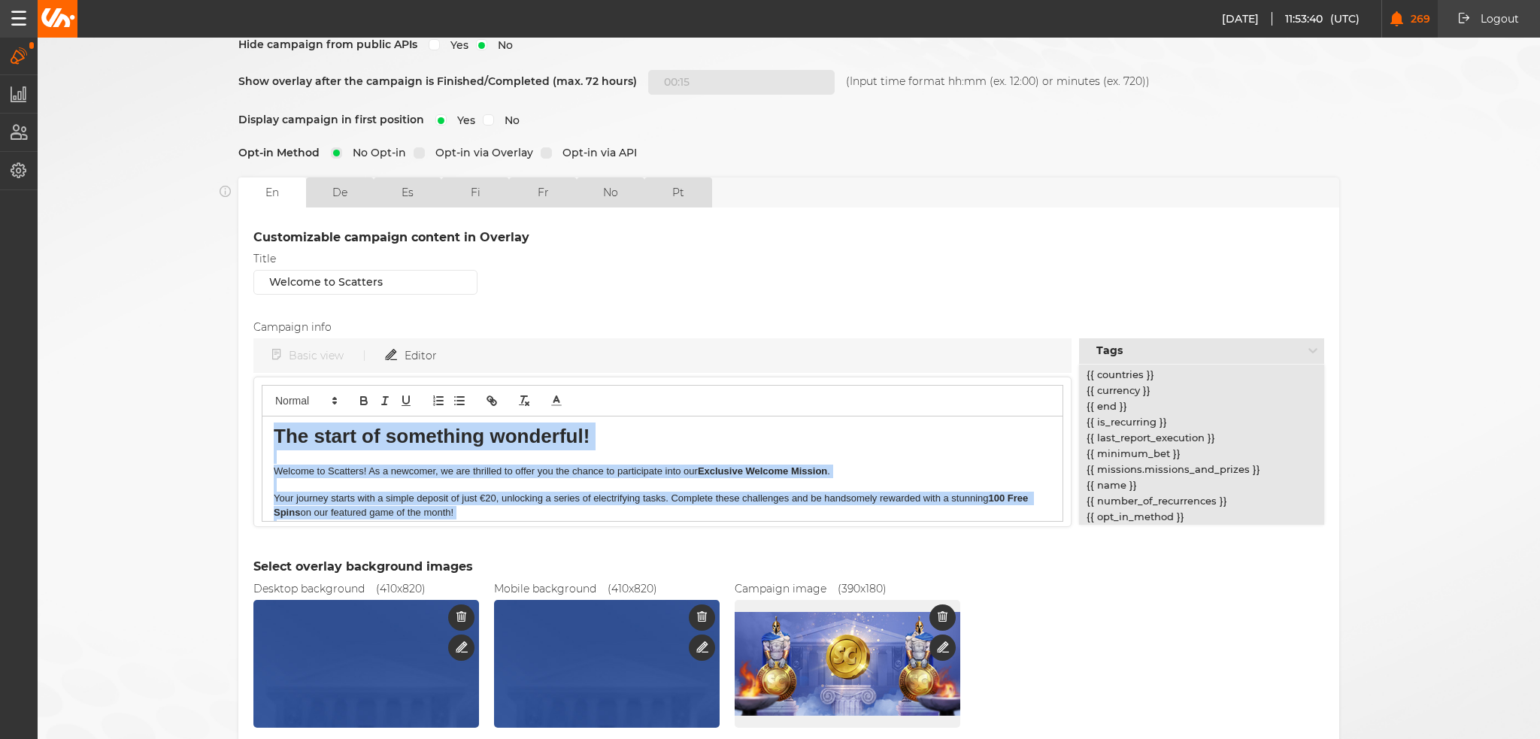
scroll to position [0, 0]
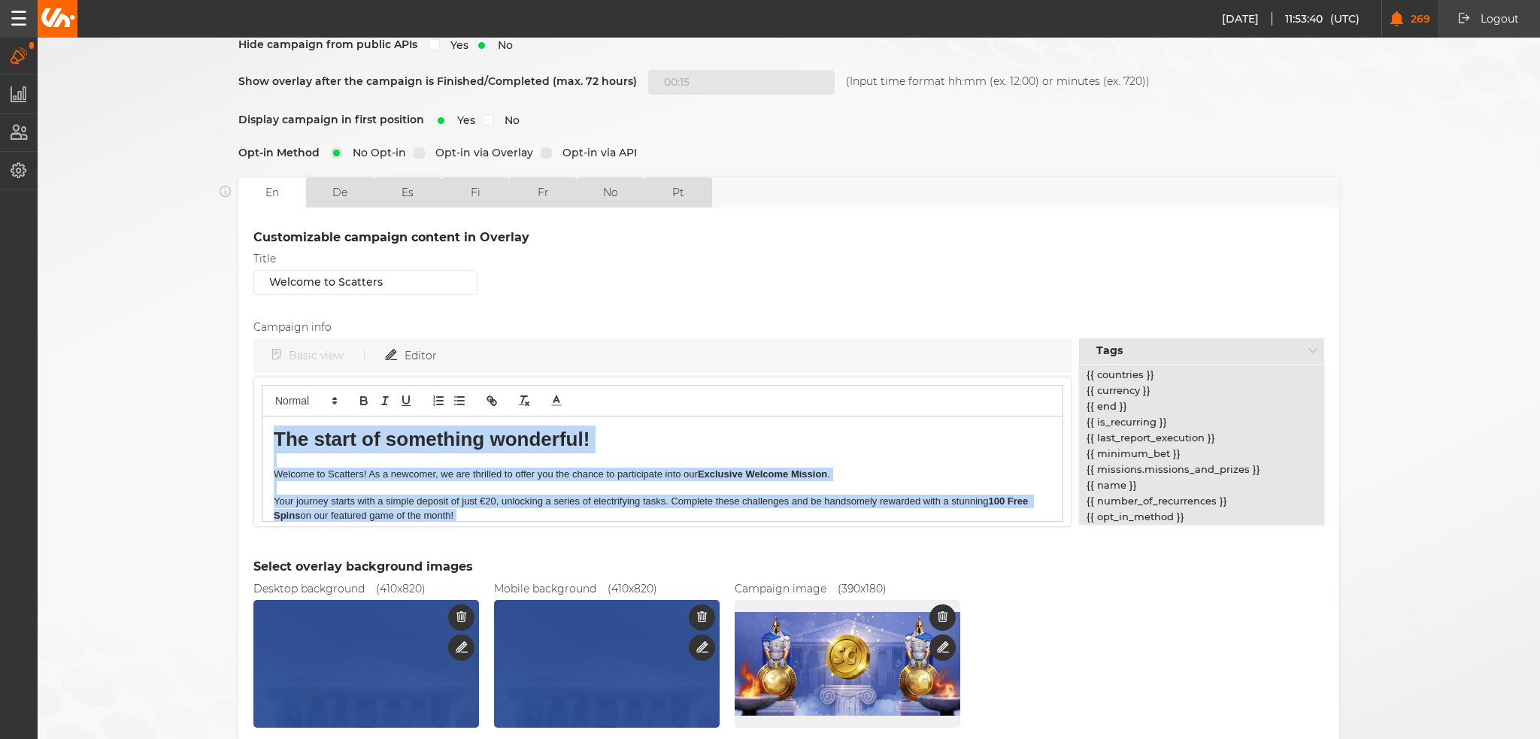
drag, startPoint x: 547, startPoint y: 491, endPoint x: 247, endPoint y: 394, distance: 316.0
click at [247, 394] on div "Customizable campaign content in Overlay Title Welcome to Scatters Campaign inf…" at bounding box center [788, 504] width 1101 height 592
copy div "The start of something wonderful! Welcome to Scatters! As a newcomer, we are th…"
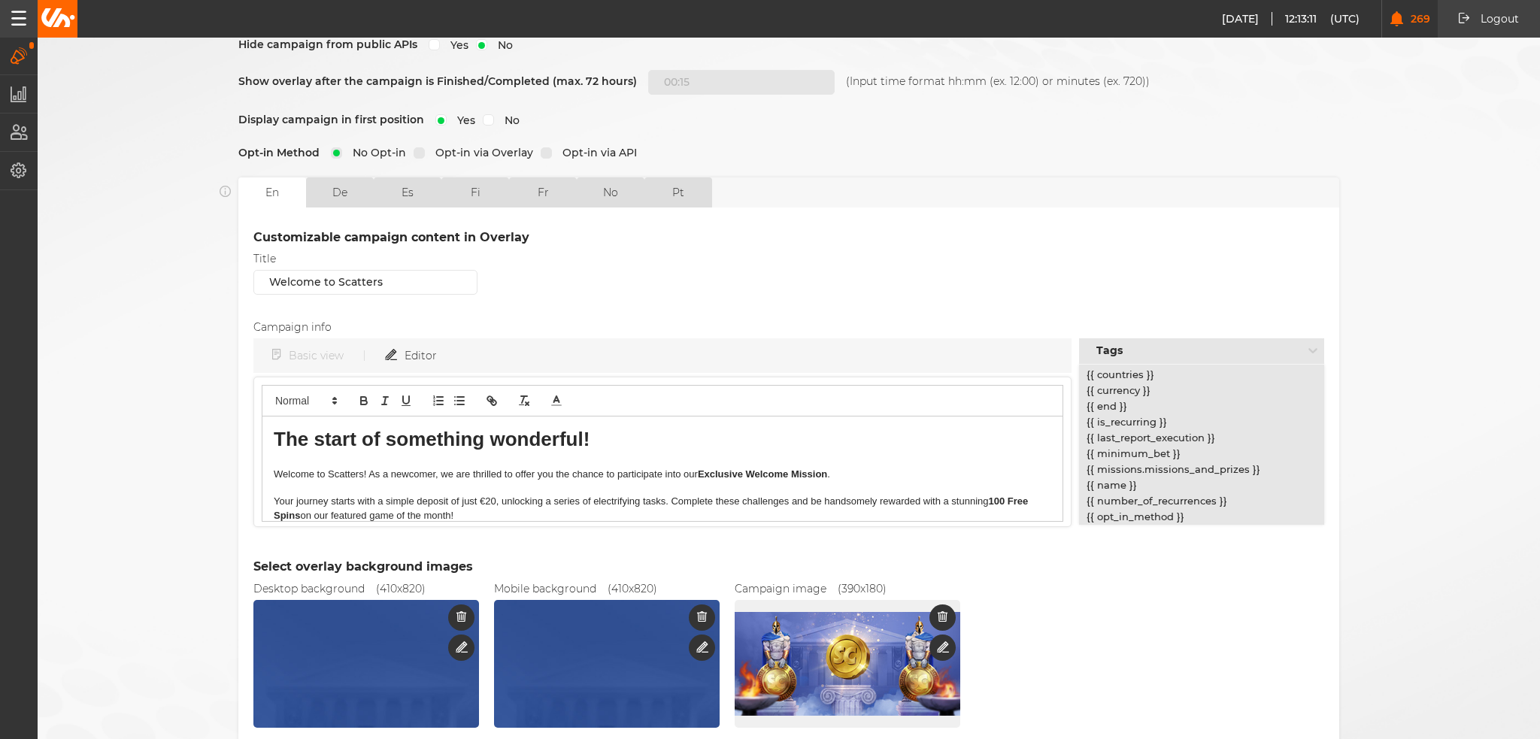
click at [699, 285] on div "Title Welcome to Scatters" at bounding box center [788, 278] width 1071 height 50
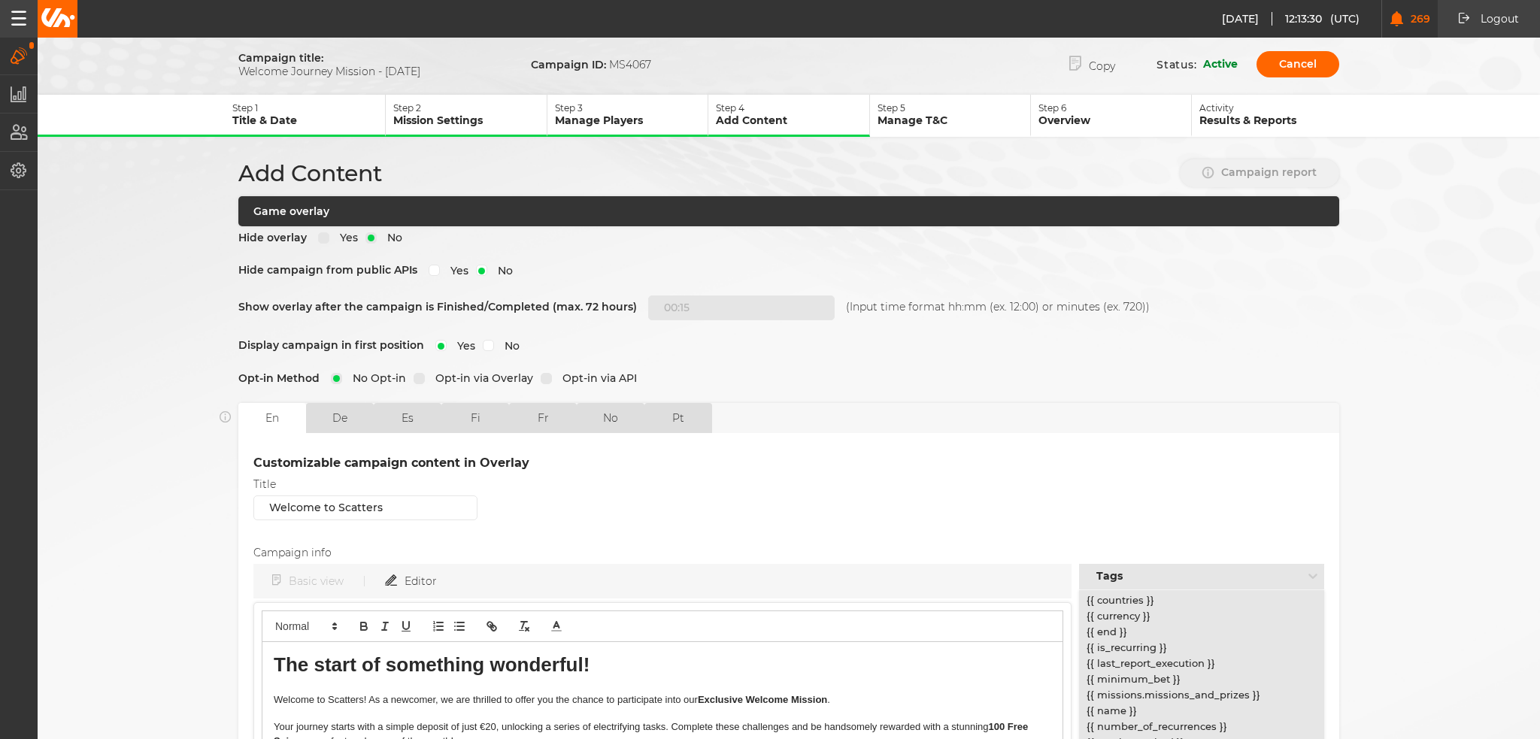
click at [941, 123] on p "Manage T&C" at bounding box center [953, 121] width 153 height 14
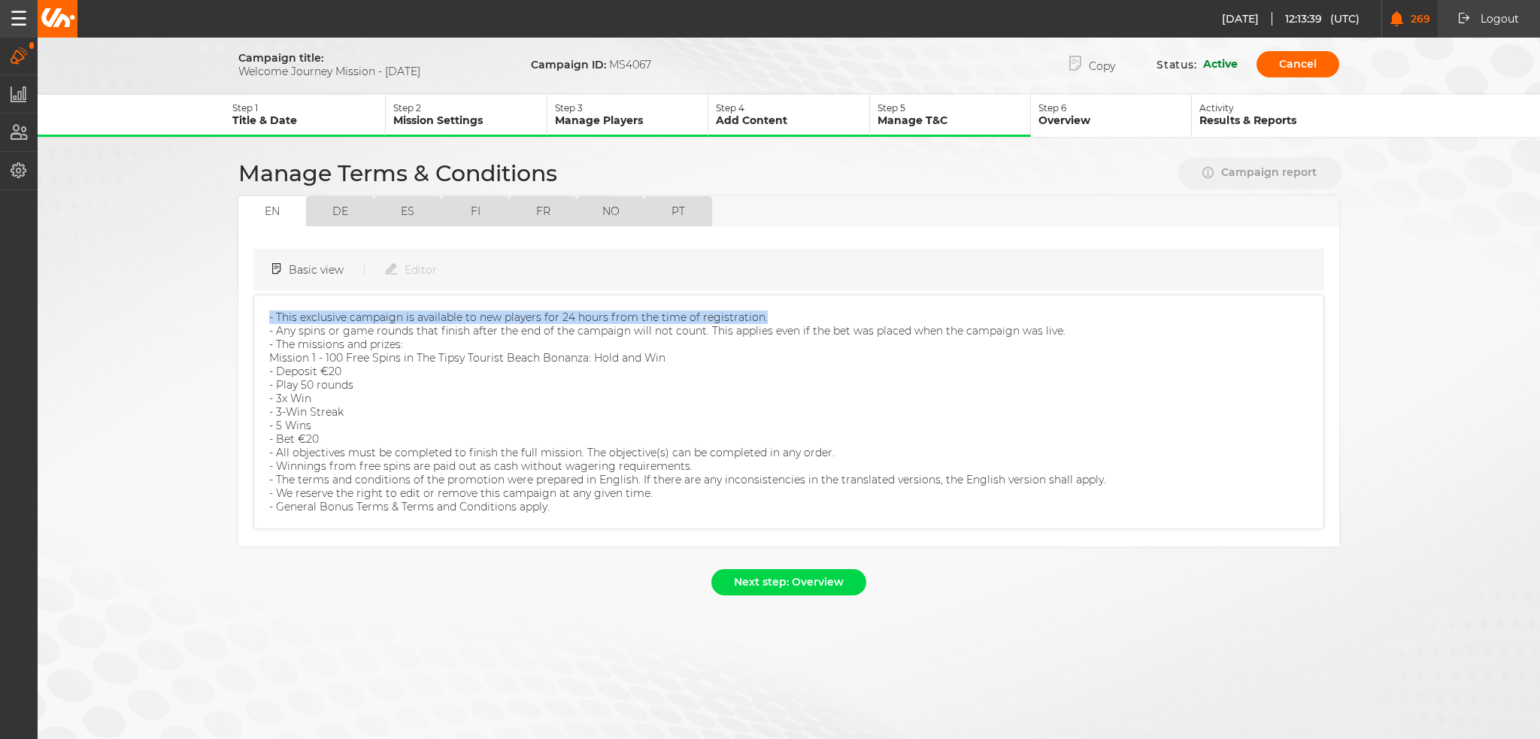
drag, startPoint x: 765, startPoint y: 312, endPoint x: 268, endPoint y: 306, distance: 496.3
click at [268, 306] on div "- This exclusive campaign is available to new players for 24 hours from the tim…" at bounding box center [788, 412] width 1071 height 235
copy p "- This exclusive campaign is available to new players for 24 hours from the tim…"
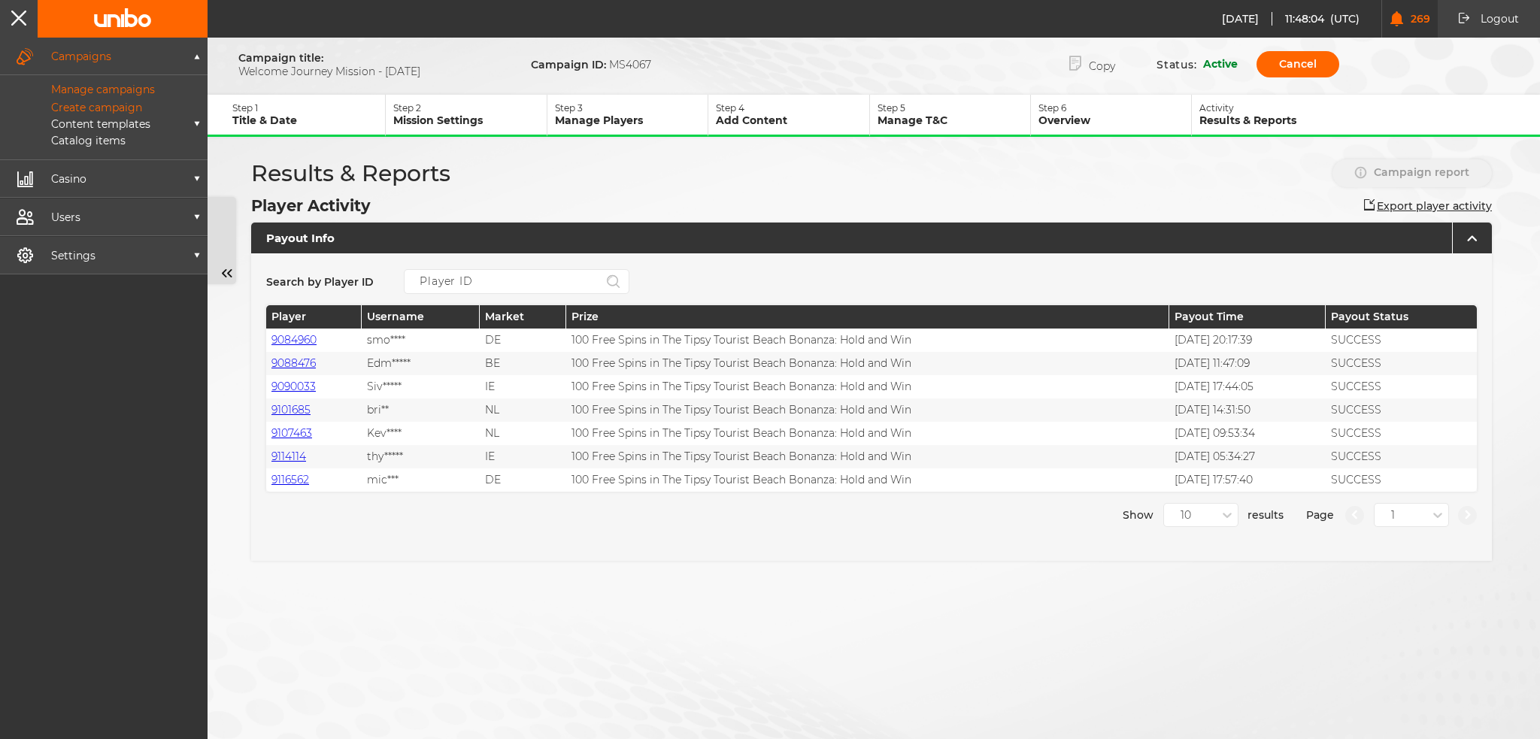
click at [68, 86] on p "Manage campaigns" at bounding box center [86, 90] width 138 height 14
